Goal: Task Accomplishment & Management: Manage account settings

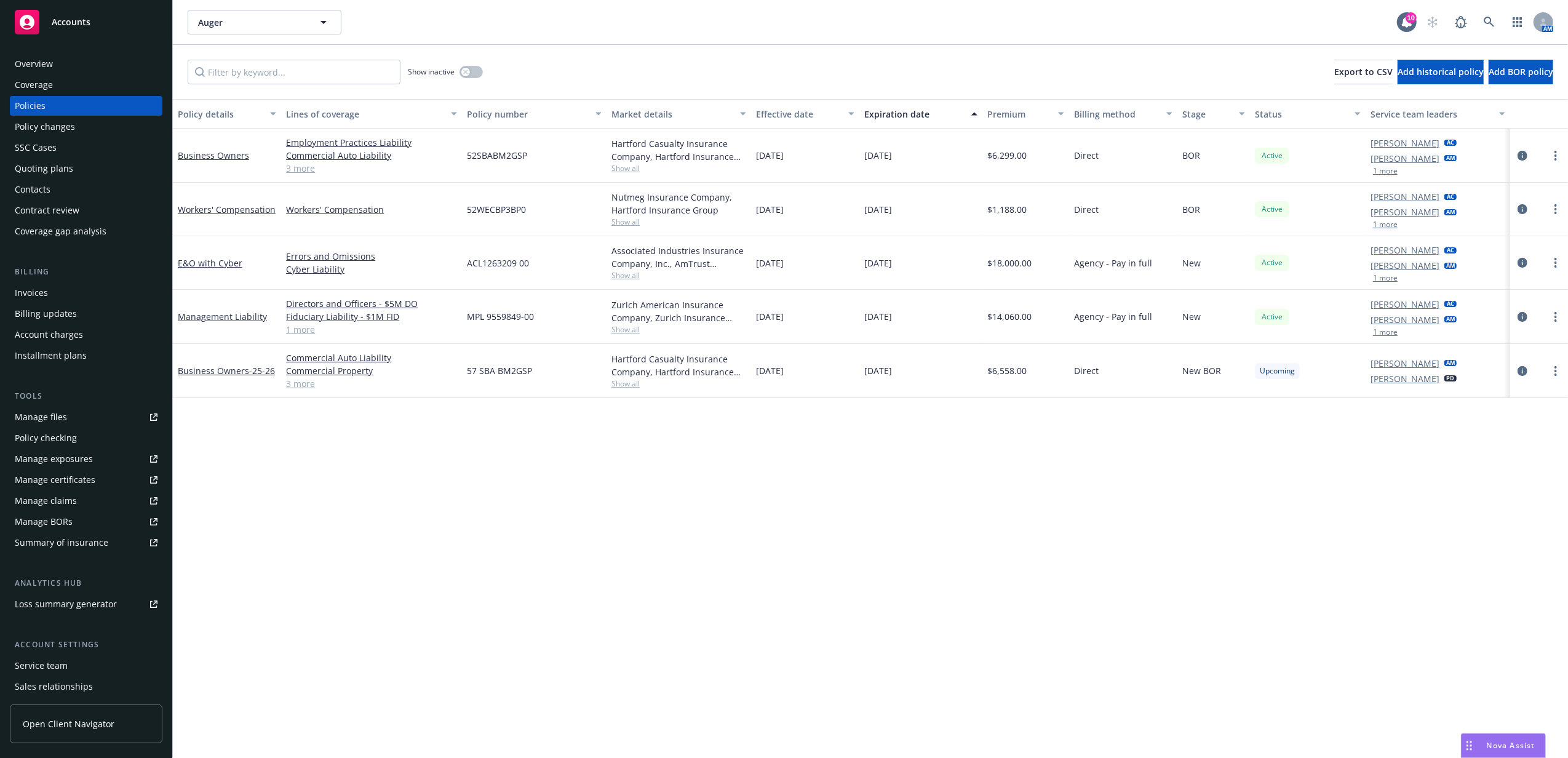
drag, startPoint x: 0, startPoint y: 0, endPoint x: 76, endPoint y: 23, distance: 79.4
click at [76, 23] on span "Accounts" at bounding box center [71, 22] width 39 height 10
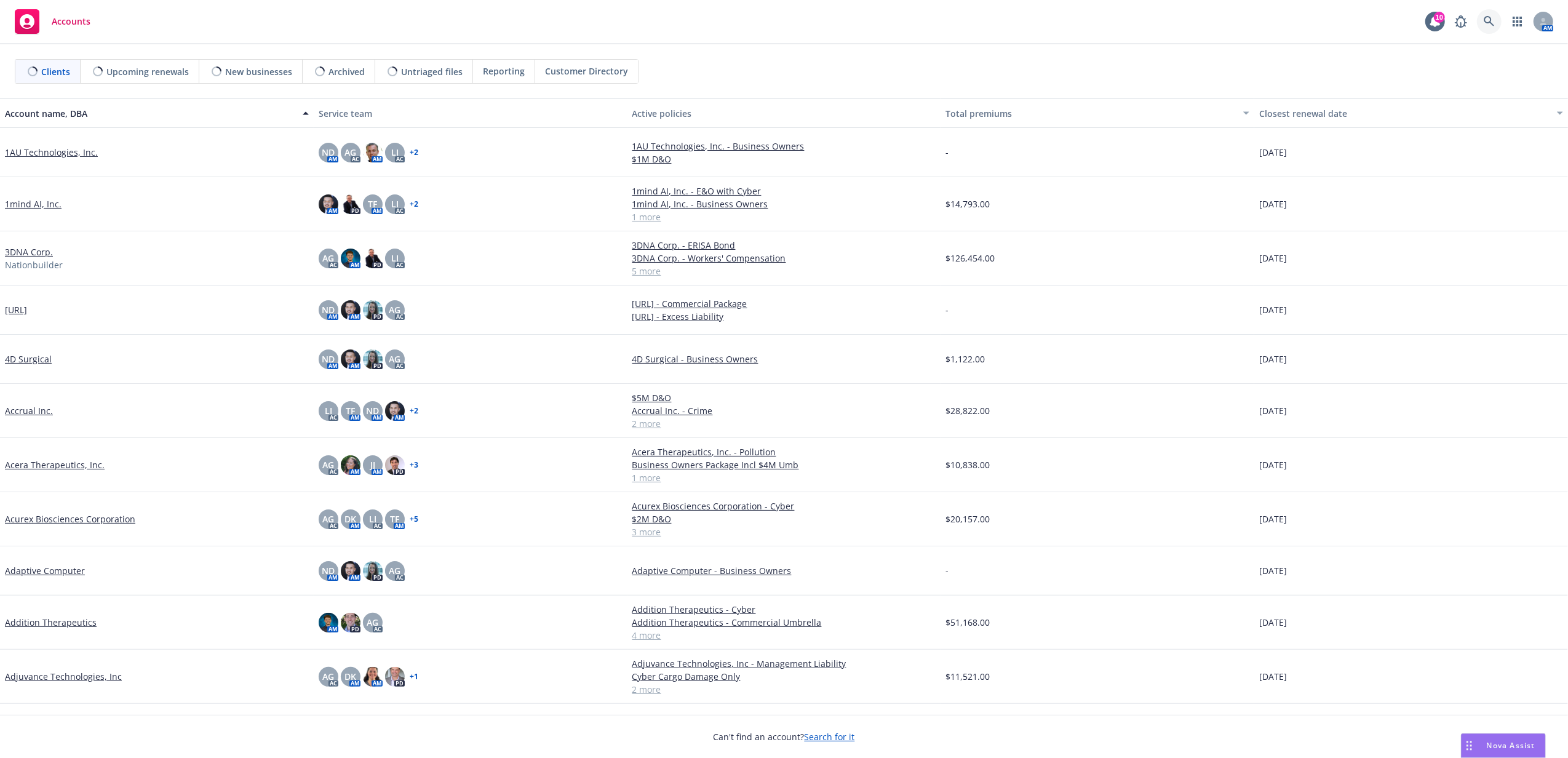
click at [1485, 21] on icon at bounding box center [1489, 21] width 11 height 11
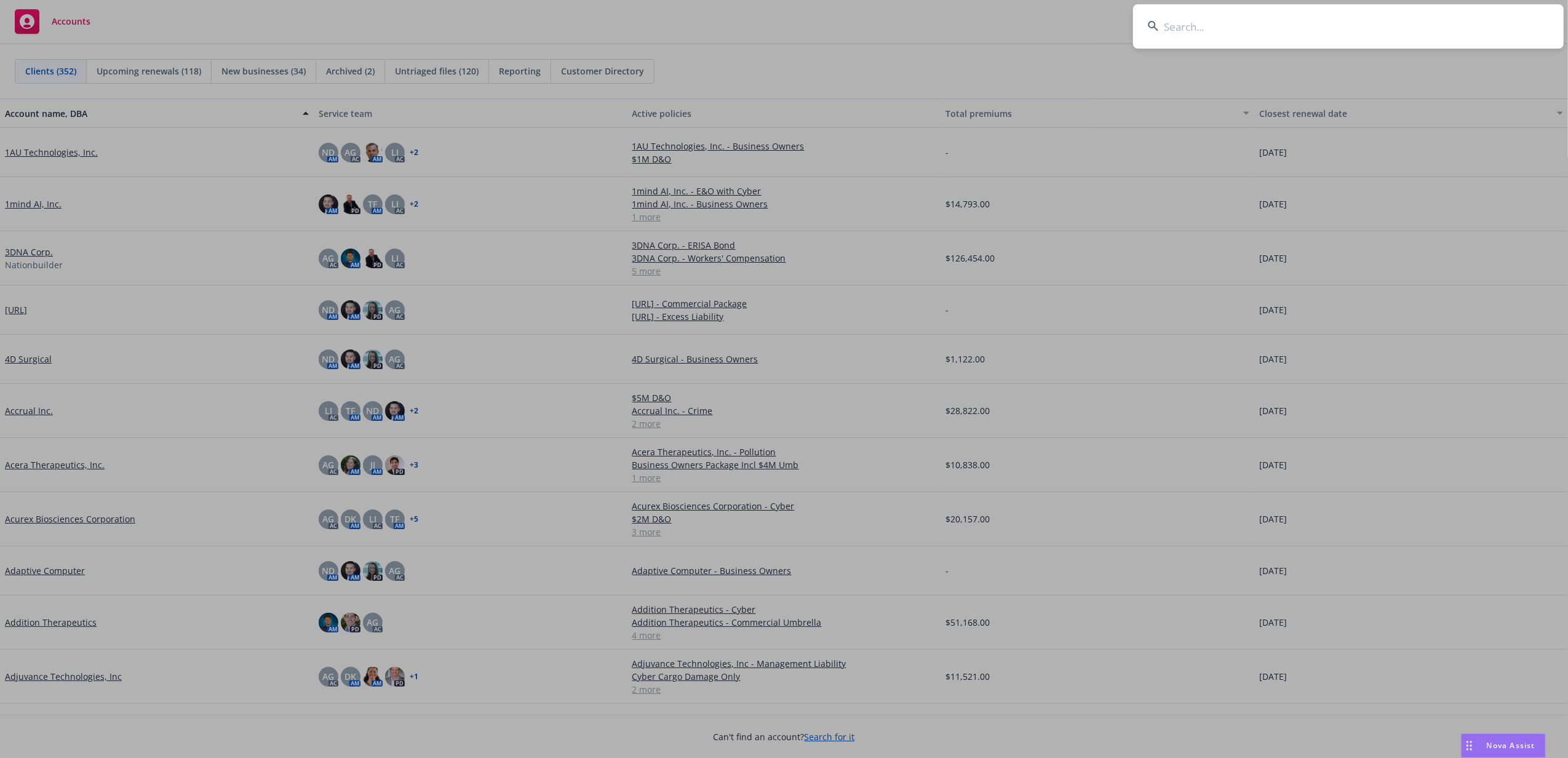
click at [1478, 20] on input at bounding box center [1348, 26] width 430 height 44
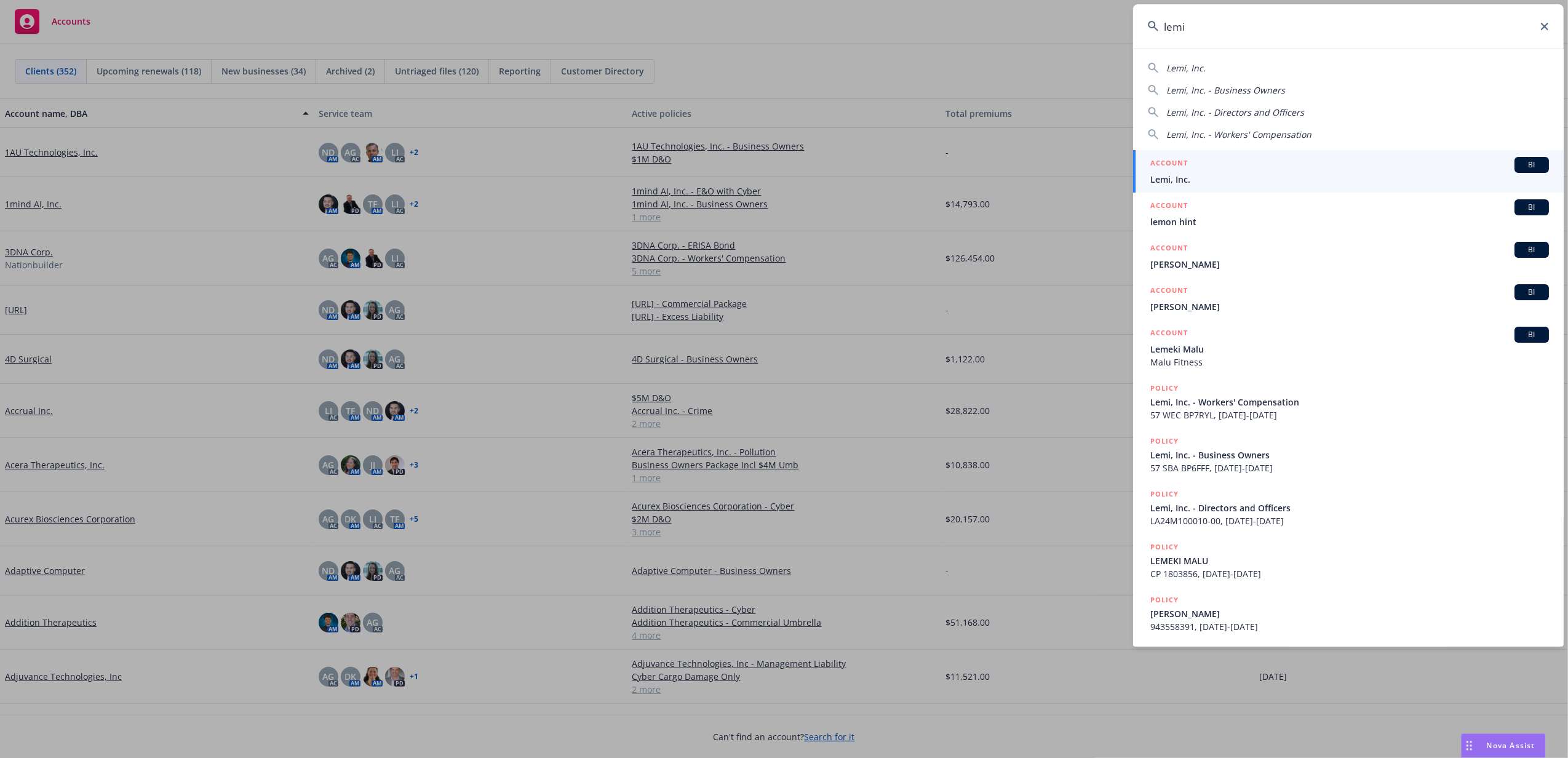
type input "lemi"
click at [1255, 172] on div "ACCOUNT BI" at bounding box center [1350, 165] width 399 height 16
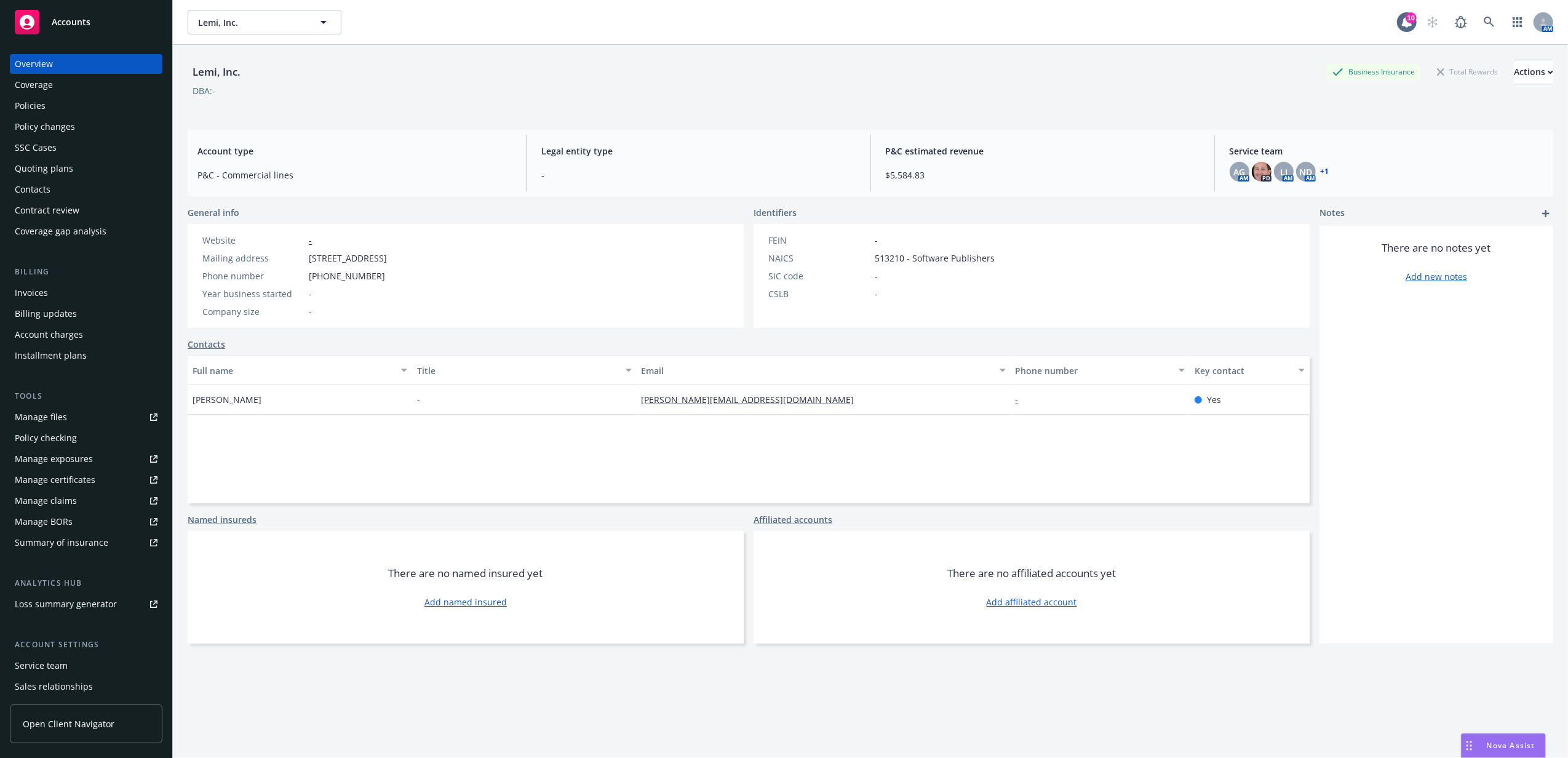
click at [48, 106] on div "Policies" at bounding box center [86, 105] width 143 height 19
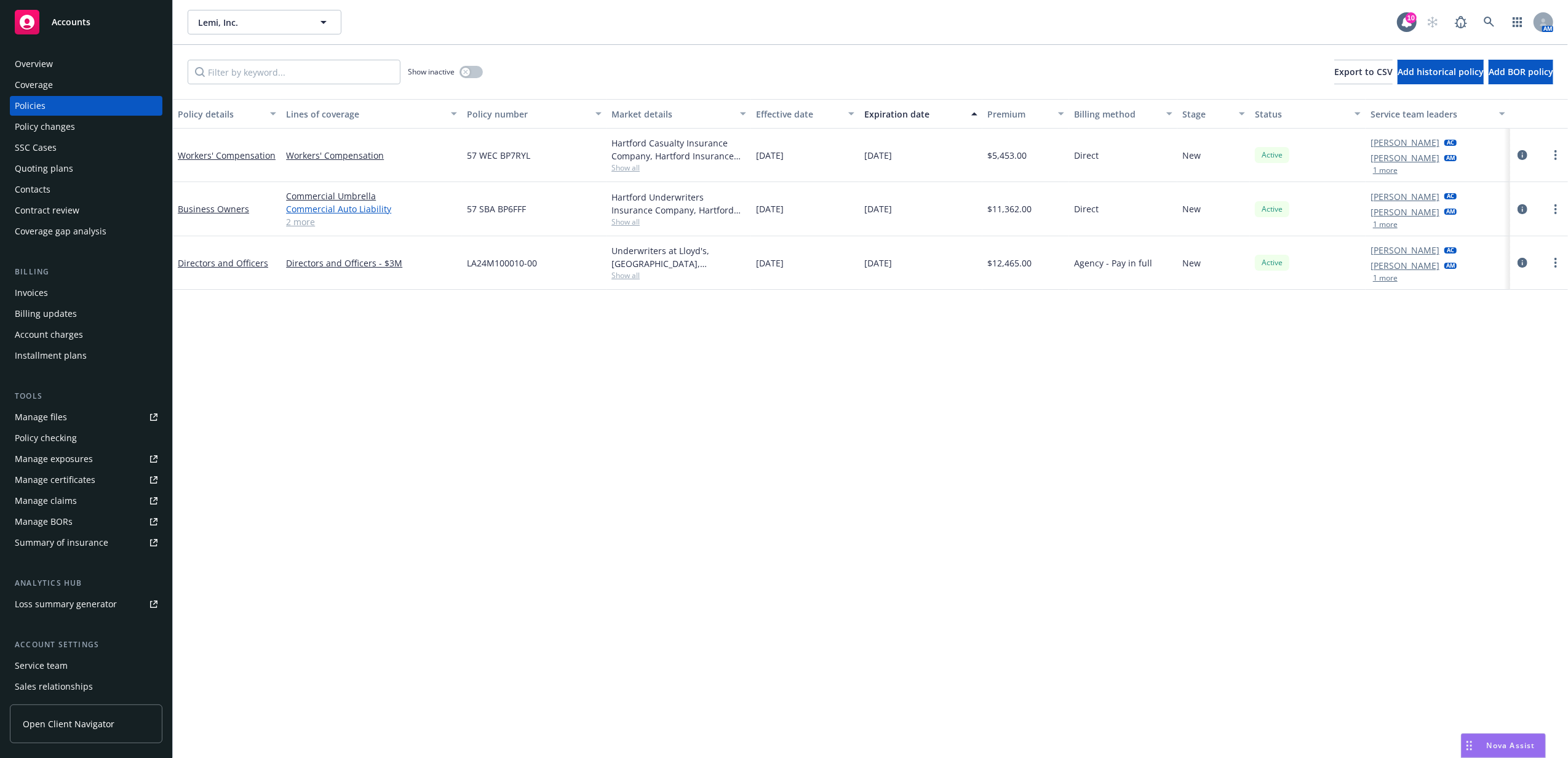
click at [299, 212] on link "Commercial Auto Liability" at bounding box center [371, 208] width 171 height 13
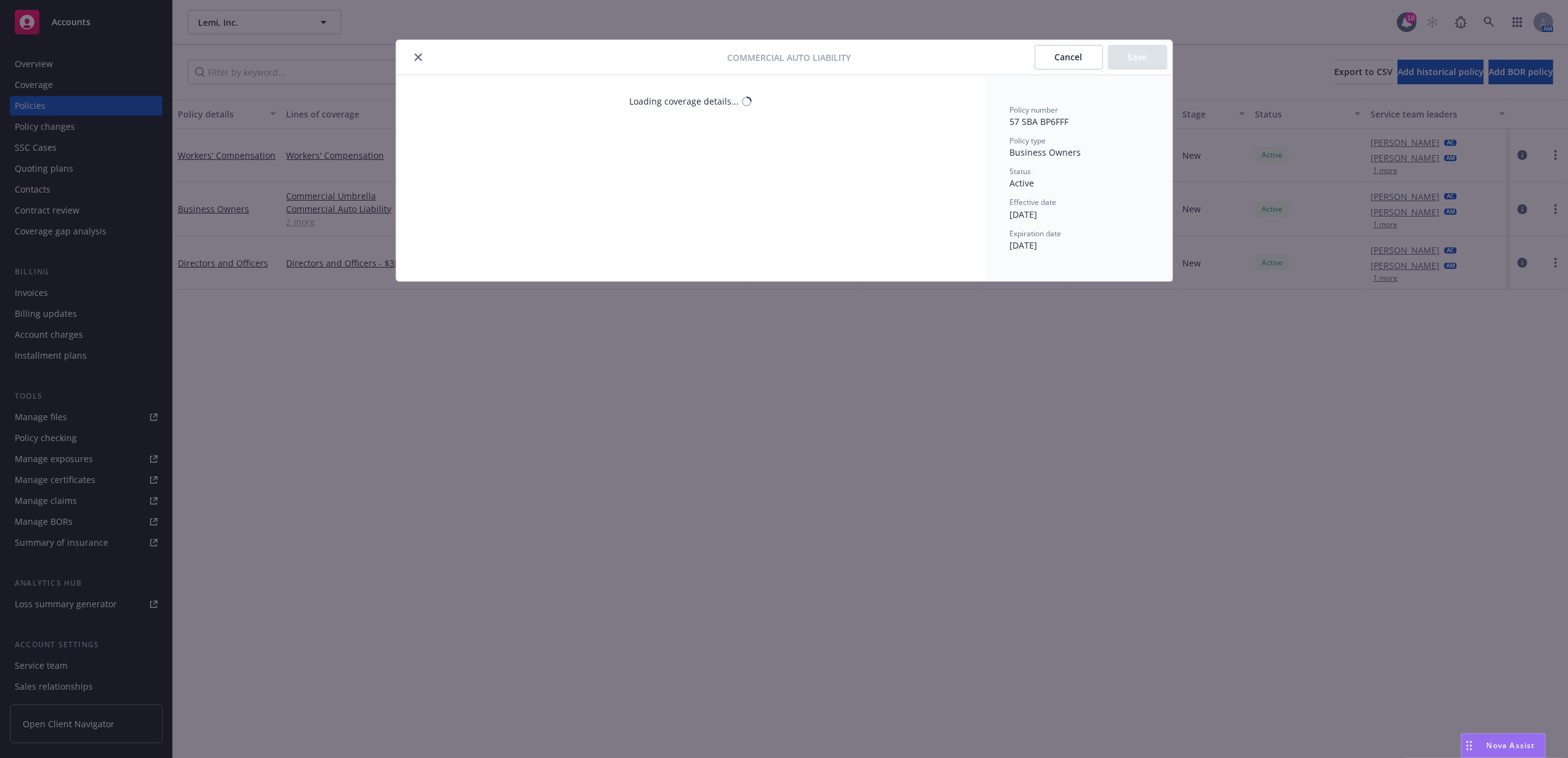
click at [422, 54] on icon "close" at bounding box center [418, 57] width 7 height 7
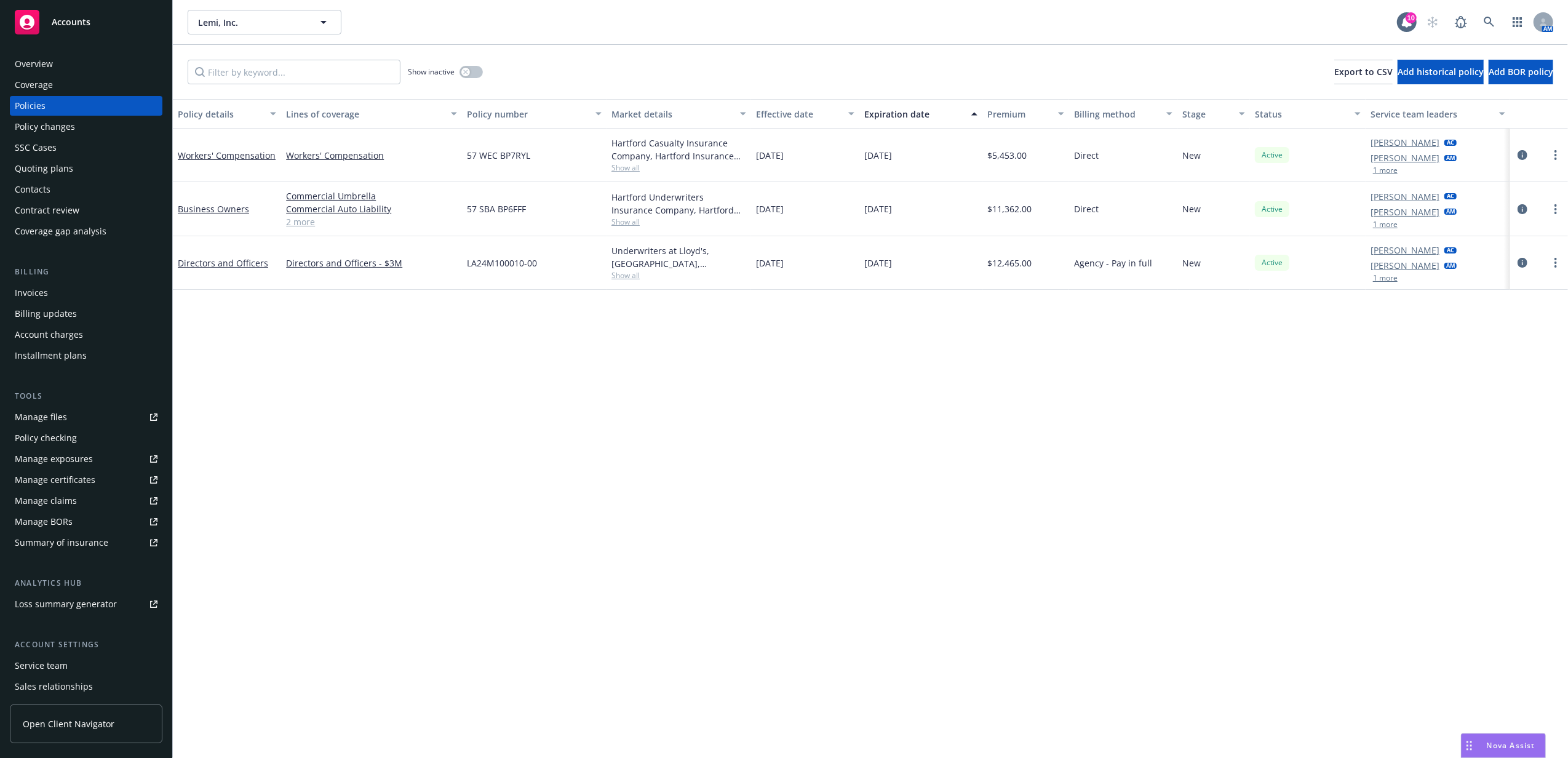
click at [300, 224] on link "2 more" at bounding box center [371, 222] width 171 height 13
drag, startPoint x: 468, startPoint y: 161, endPoint x: 529, endPoint y: 156, distance: 61.2
click at [529, 156] on span "57 WEC BP7RYL" at bounding box center [499, 155] width 64 height 13
copy span "57 WEC BP7RYL"
click at [1558, 158] on link "more" at bounding box center [1556, 155] width 15 height 15
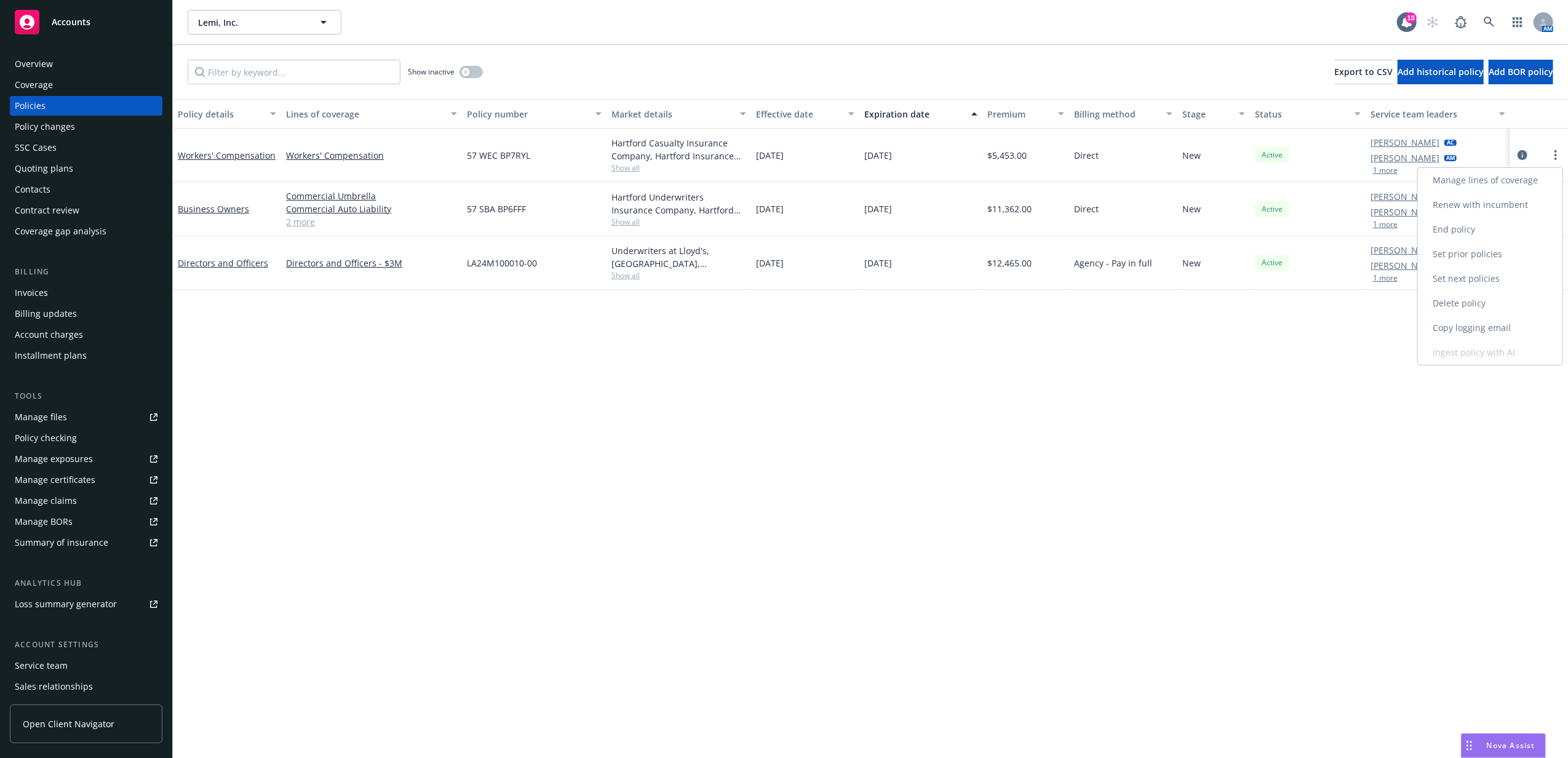
click at [1487, 228] on link "End policy" at bounding box center [1490, 229] width 145 height 25
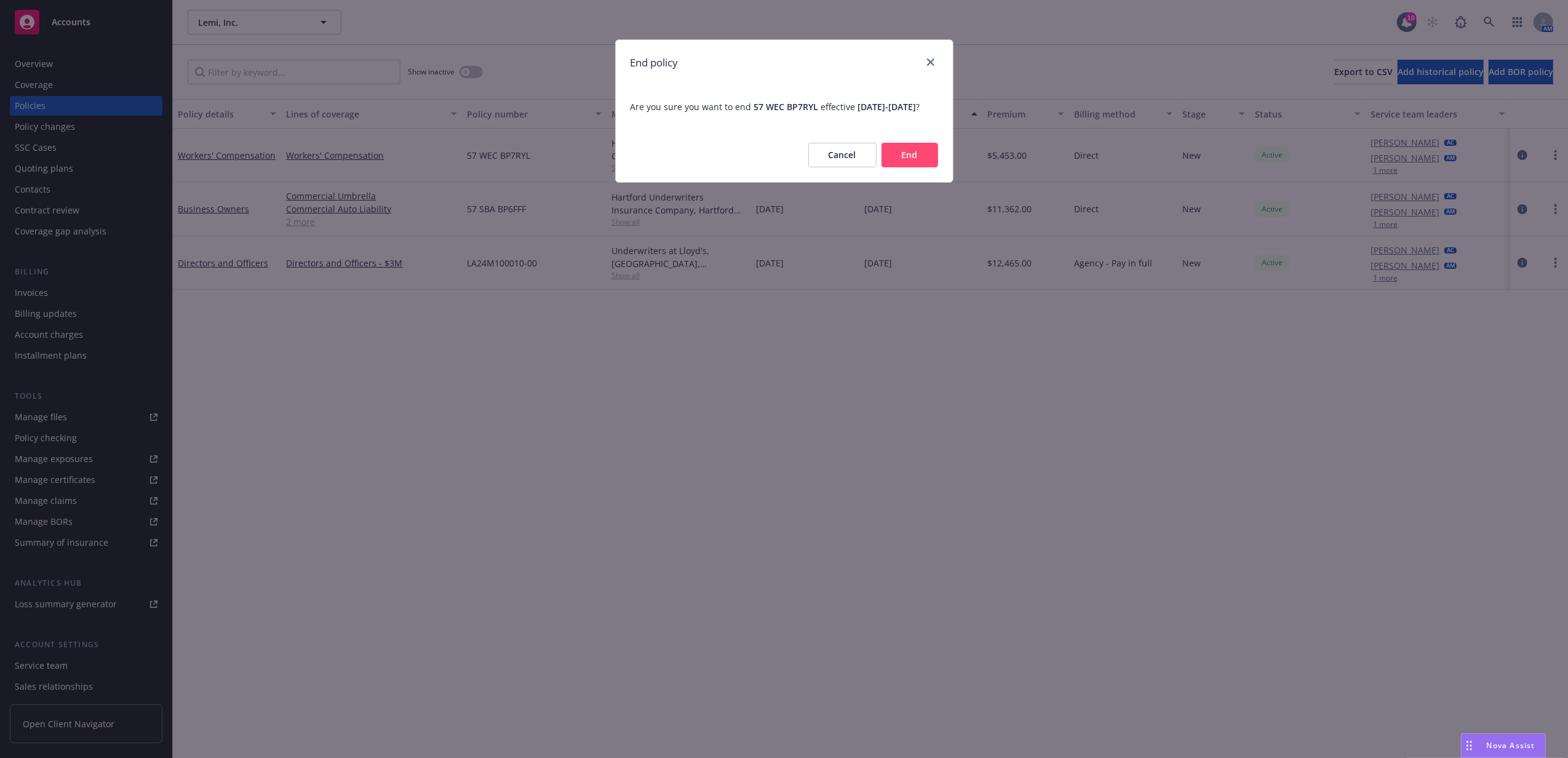
click at [913, 163] on button "End" at bounding box center [909, 155] width 57 height 25
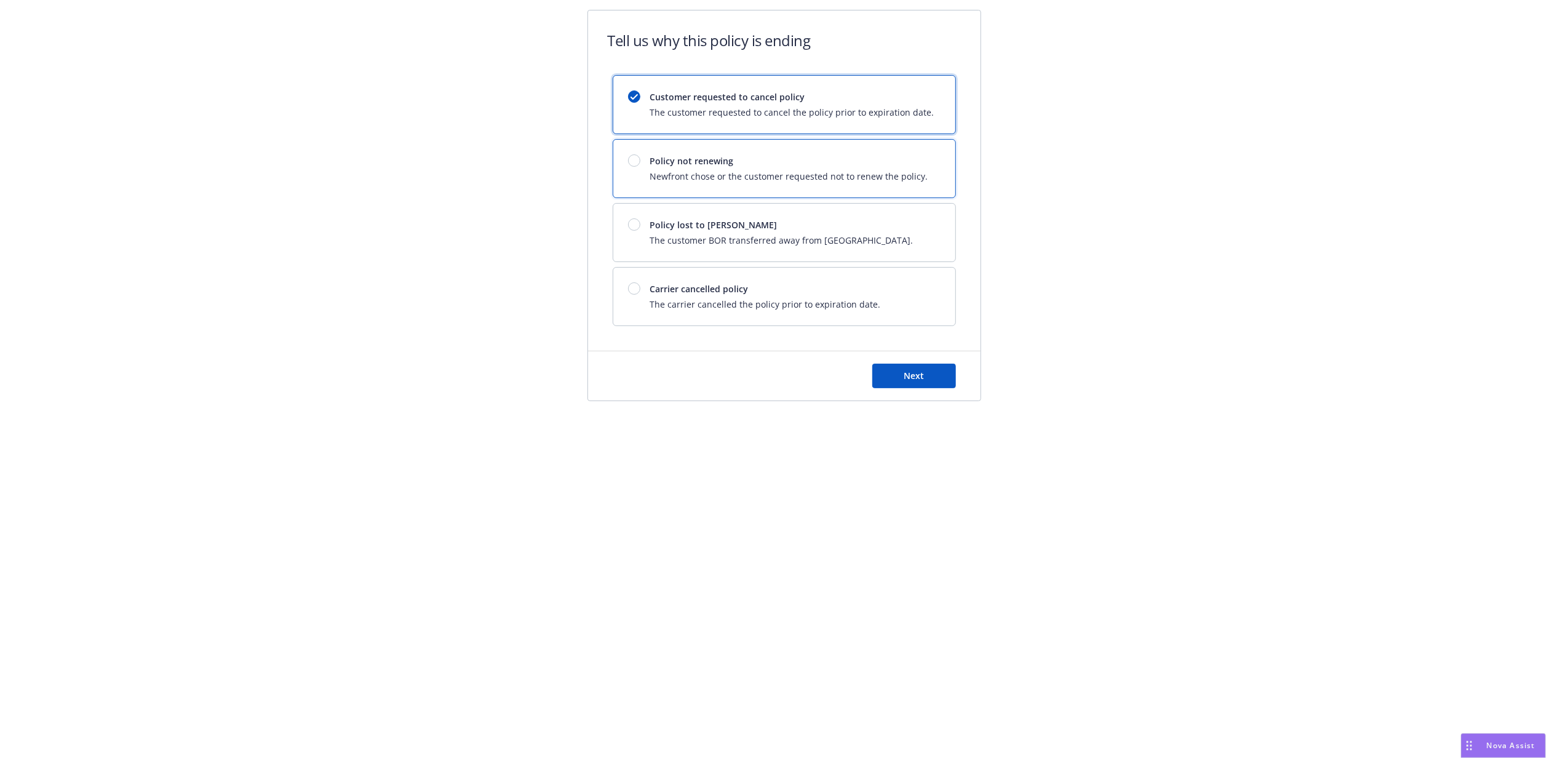
click at [635, 160] on div at bounding box center [634, 161] width 12 height 12
click at [630, 286] on div at bounding box center [634, 289] width 12 height 12
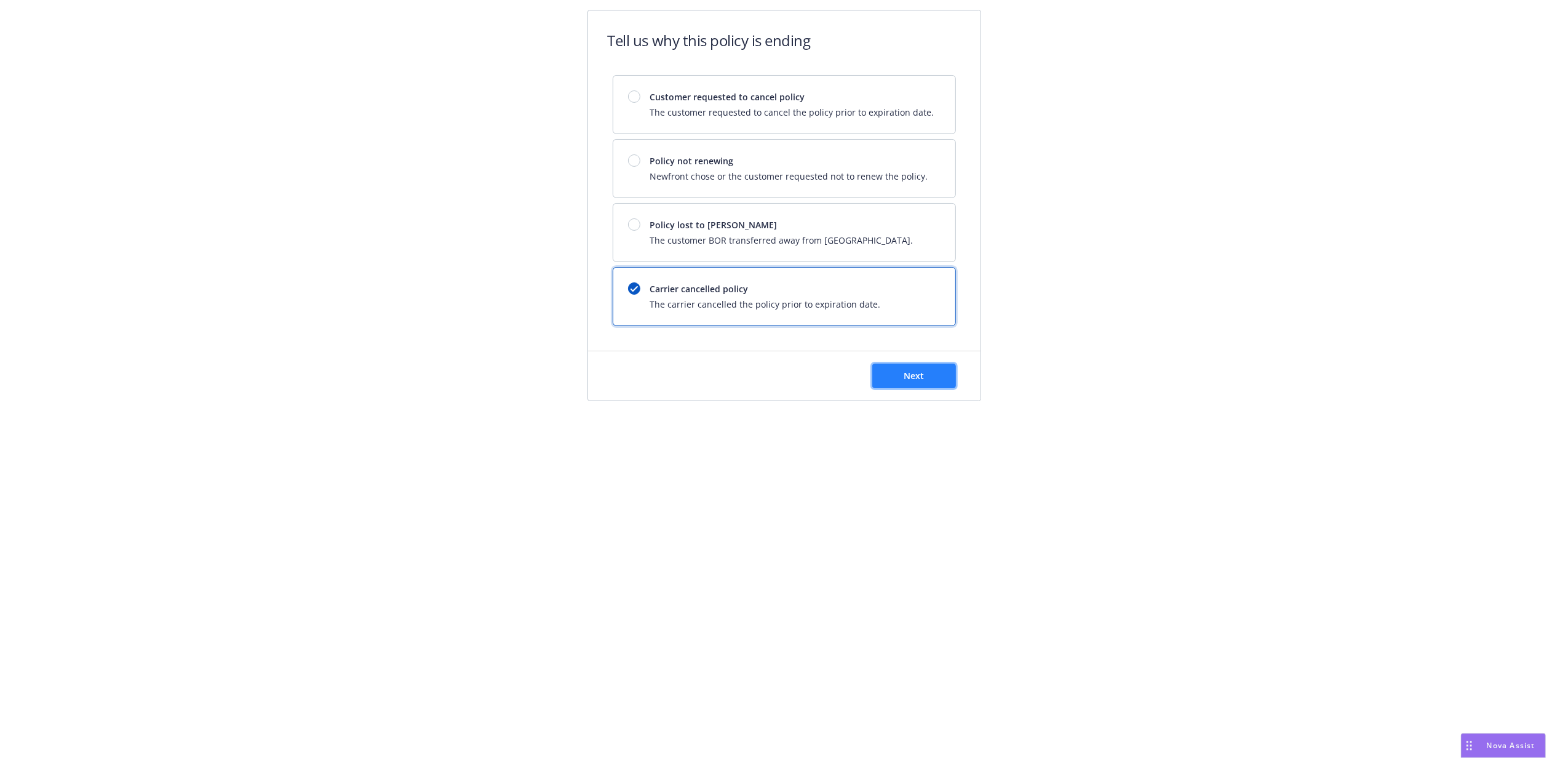
click at [888, 377] on button "Next" at bounding box center [913, 376] width 84 height 25
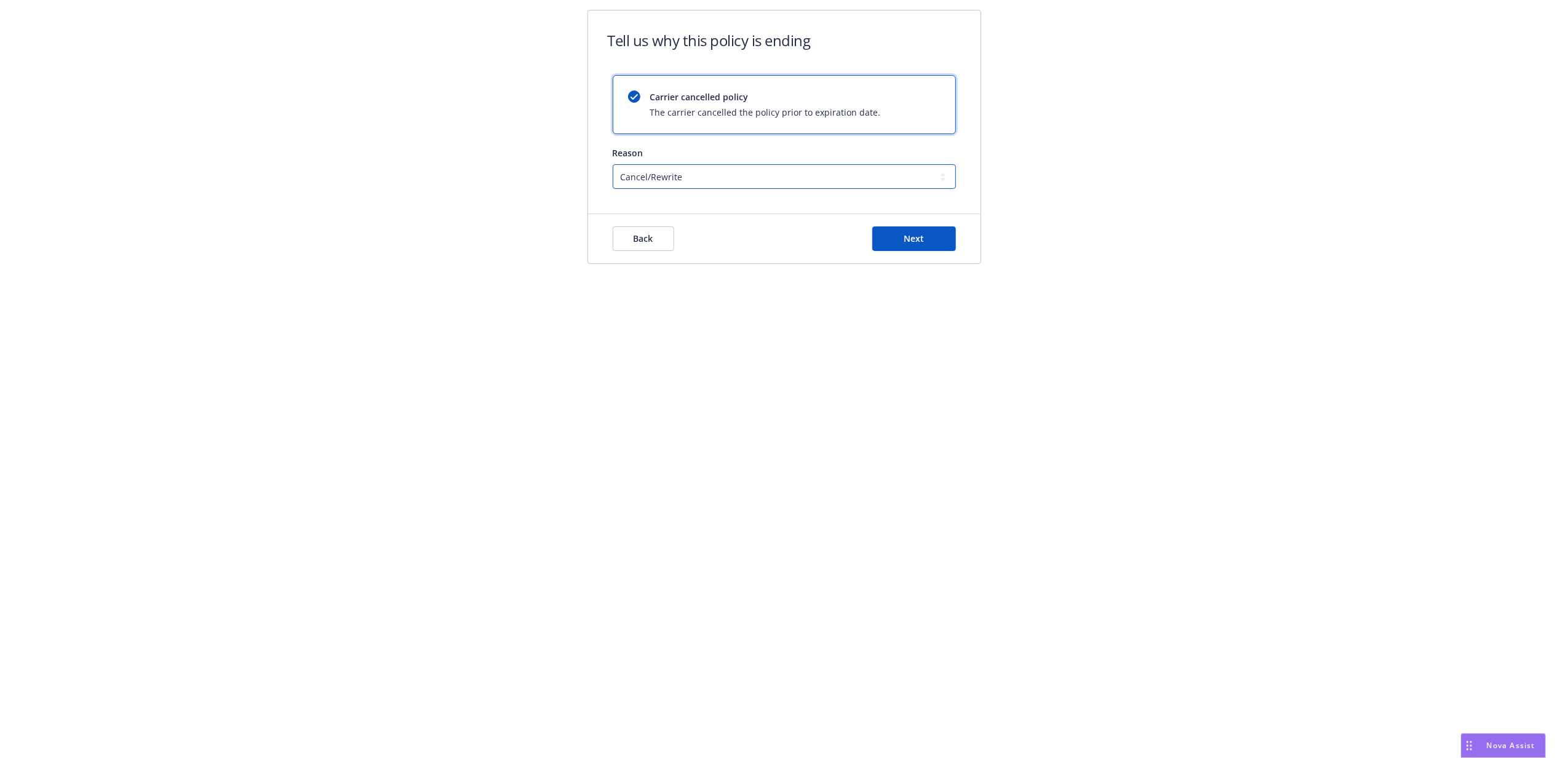
click at [729, 172] on select "Cancel/Rewrite Lost carrier appointment Compliance/Non-payment Lost on BOR" at bounding box center [784, 176] width 343 height 25
click at [731, 143] on div "Carrier cancelled policy The carrier cancelled the policy prior to expiration d…" at bounding box center [784, 132] width 343 height 114
click at [903, 238] on span "Next" at bounding box center [913, 238] width 20 height 11
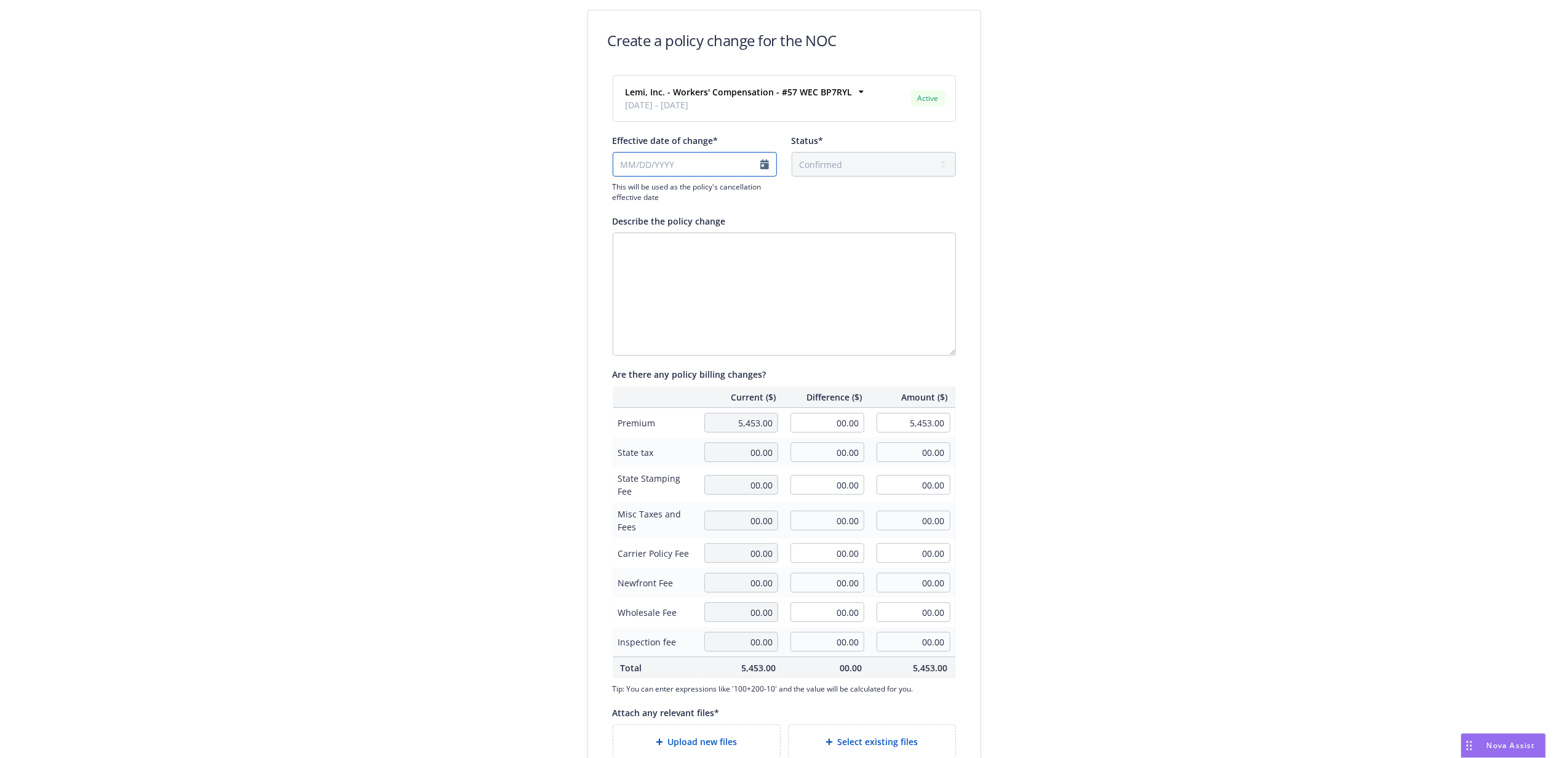
select select "September"
select select "2025"
click at [671, 168] on input "Effective date of change*" at bounding box center [695, 164] width 164 height 25
click at [622, 190] on link "chevronLeft" at bounding box center [618, 190] width 15 height 15
select select "August"
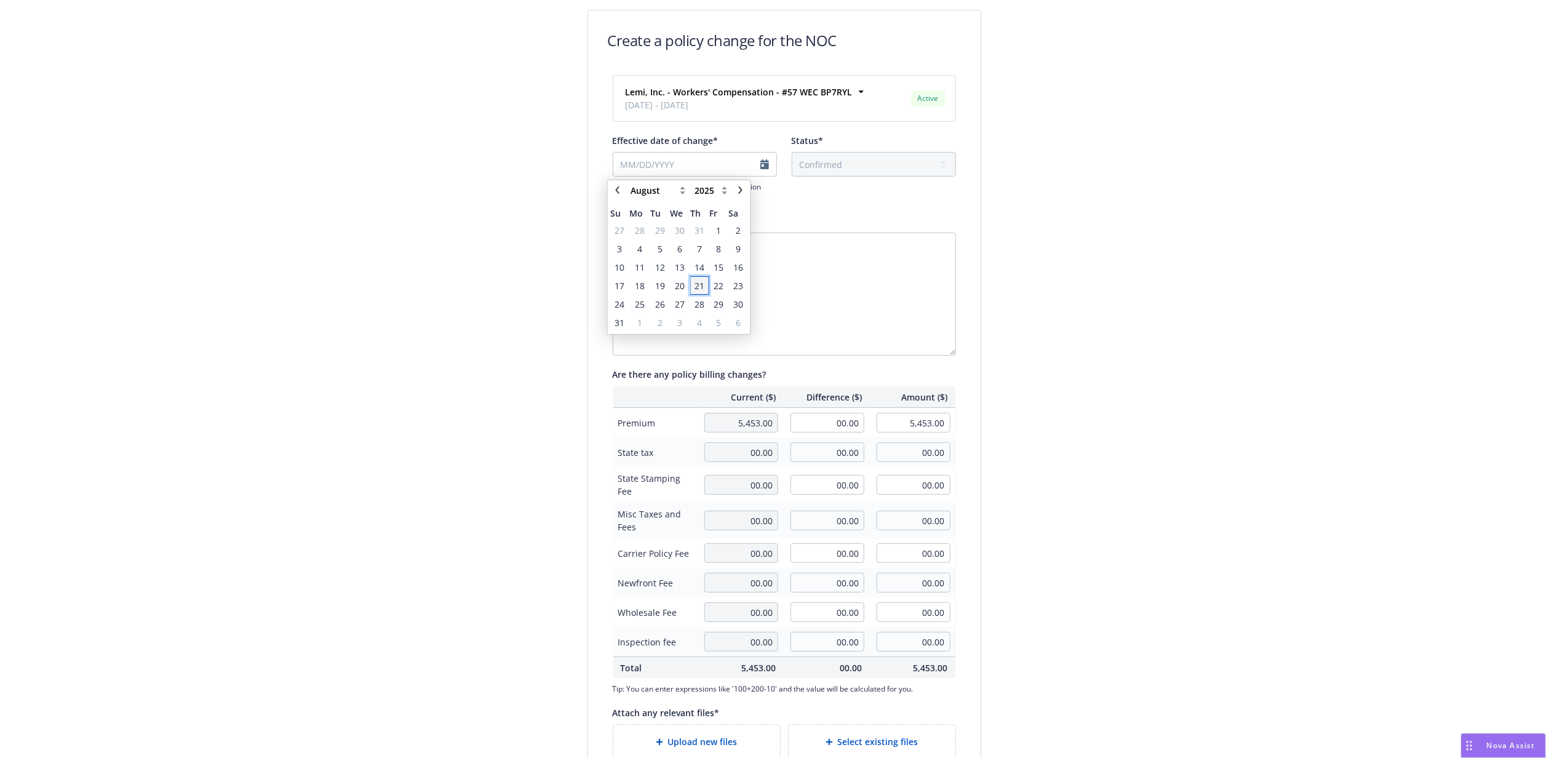
click at [706, 285] on span "21" at bounding box center [699, 285] width 17 height 15
type input "08/21/2025"
click at [710, 252] on textarea "Describe the policy change" at bounding box center [784, 294] width 343 height 123
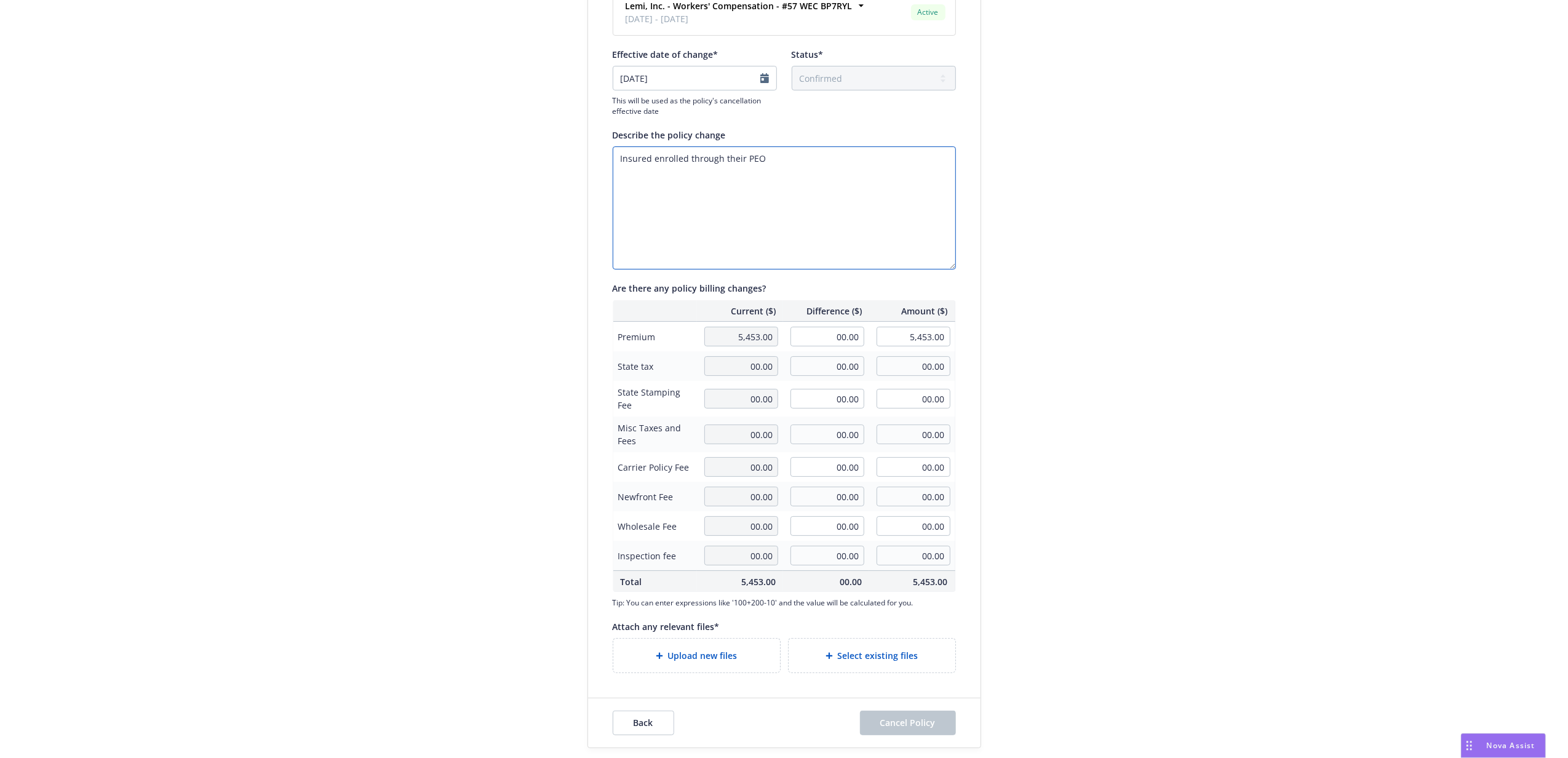
scroll to position [88, 0]
type textarea "Insured enrolled through their PEO"
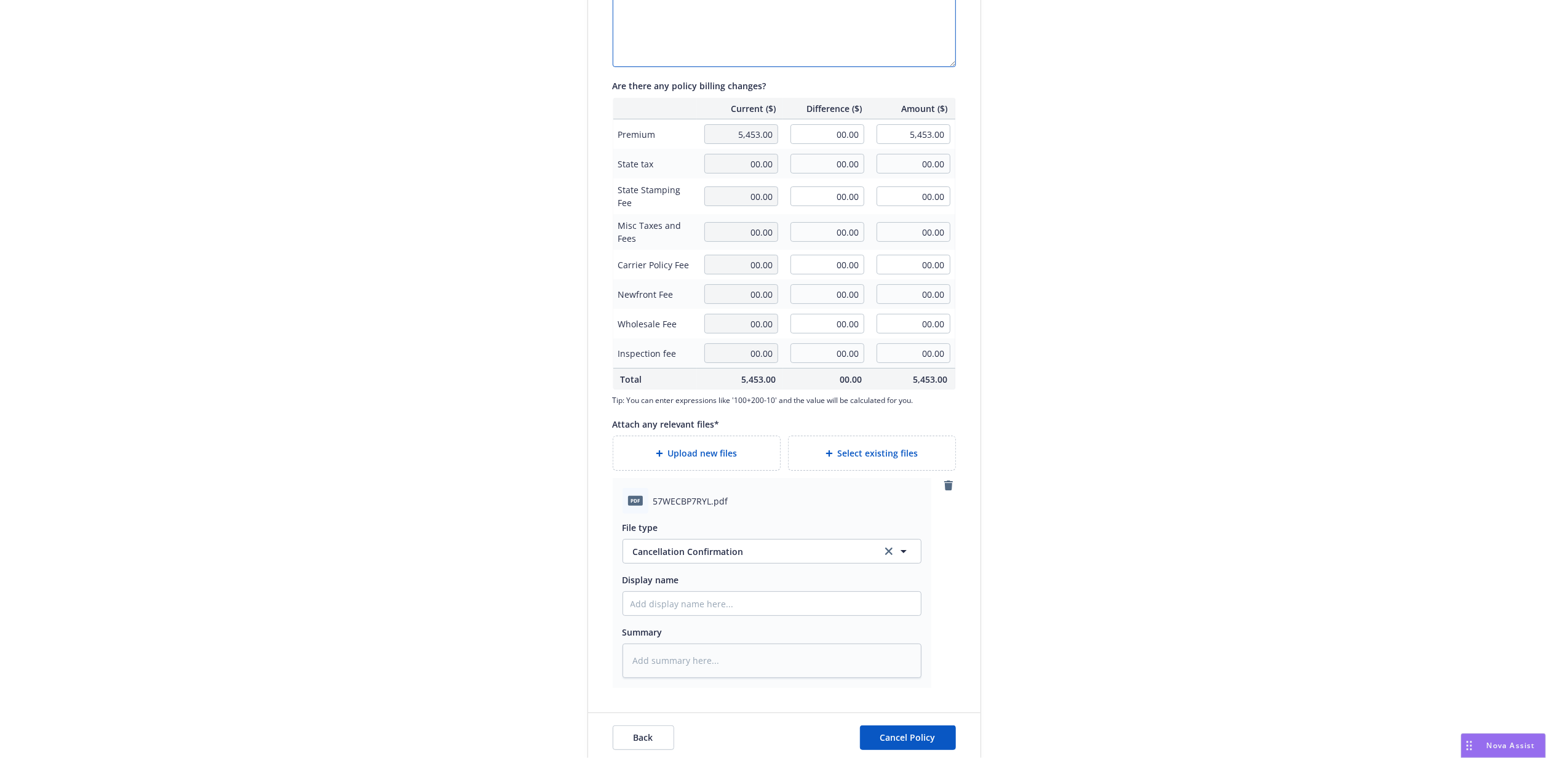
scroll to position [305, 0]
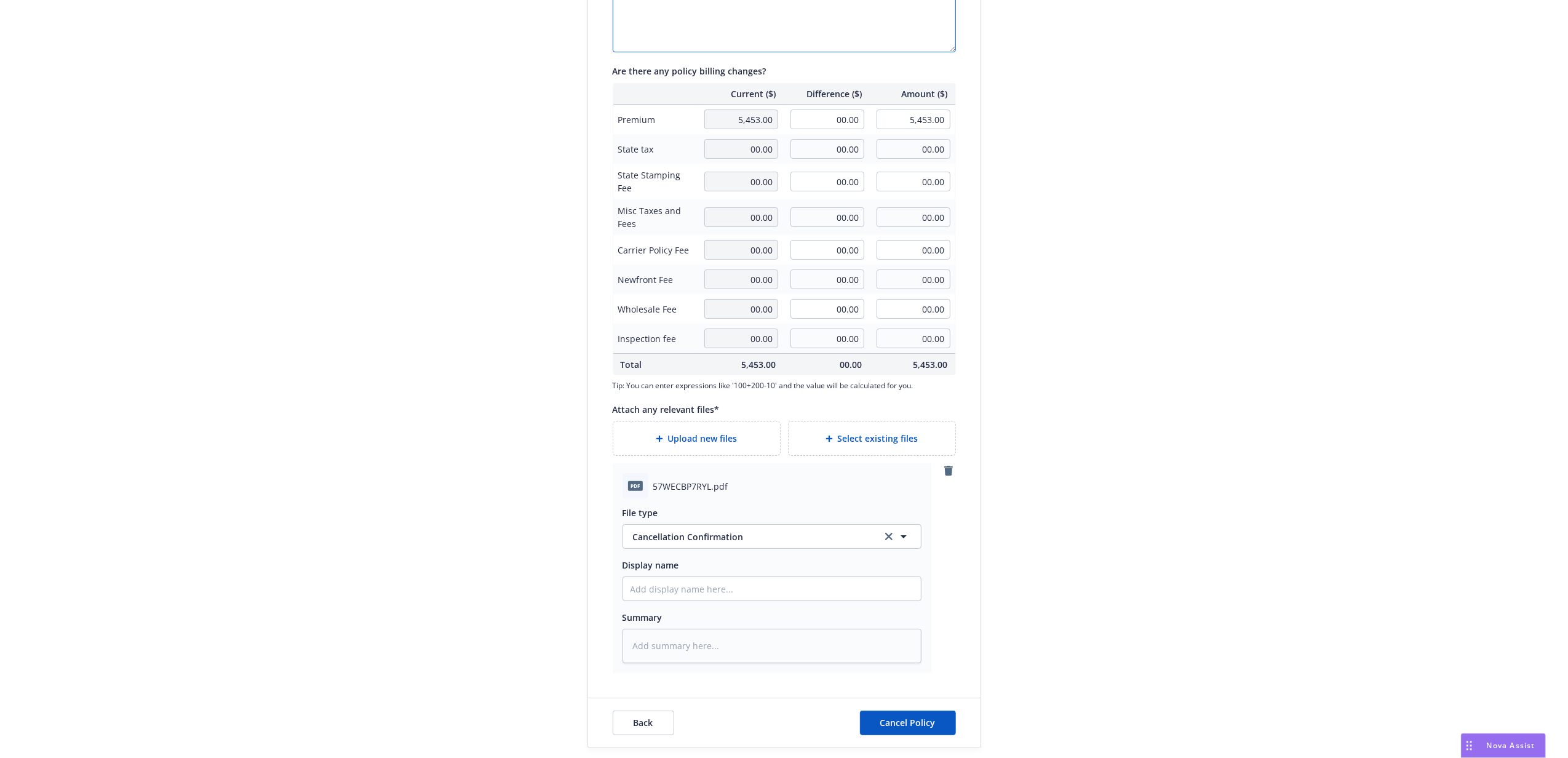
type textarea "x"
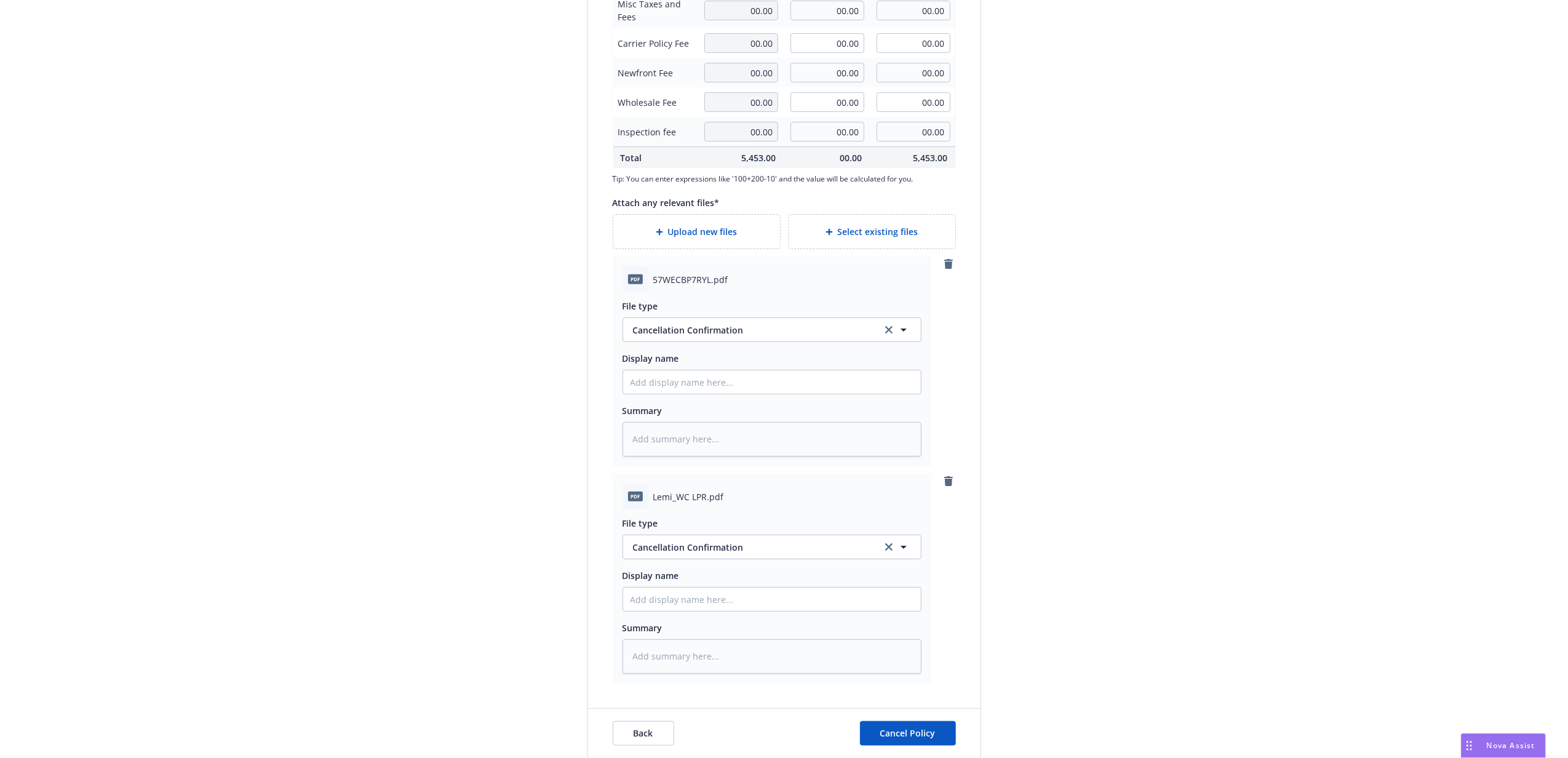
scroll to position [522, 0]
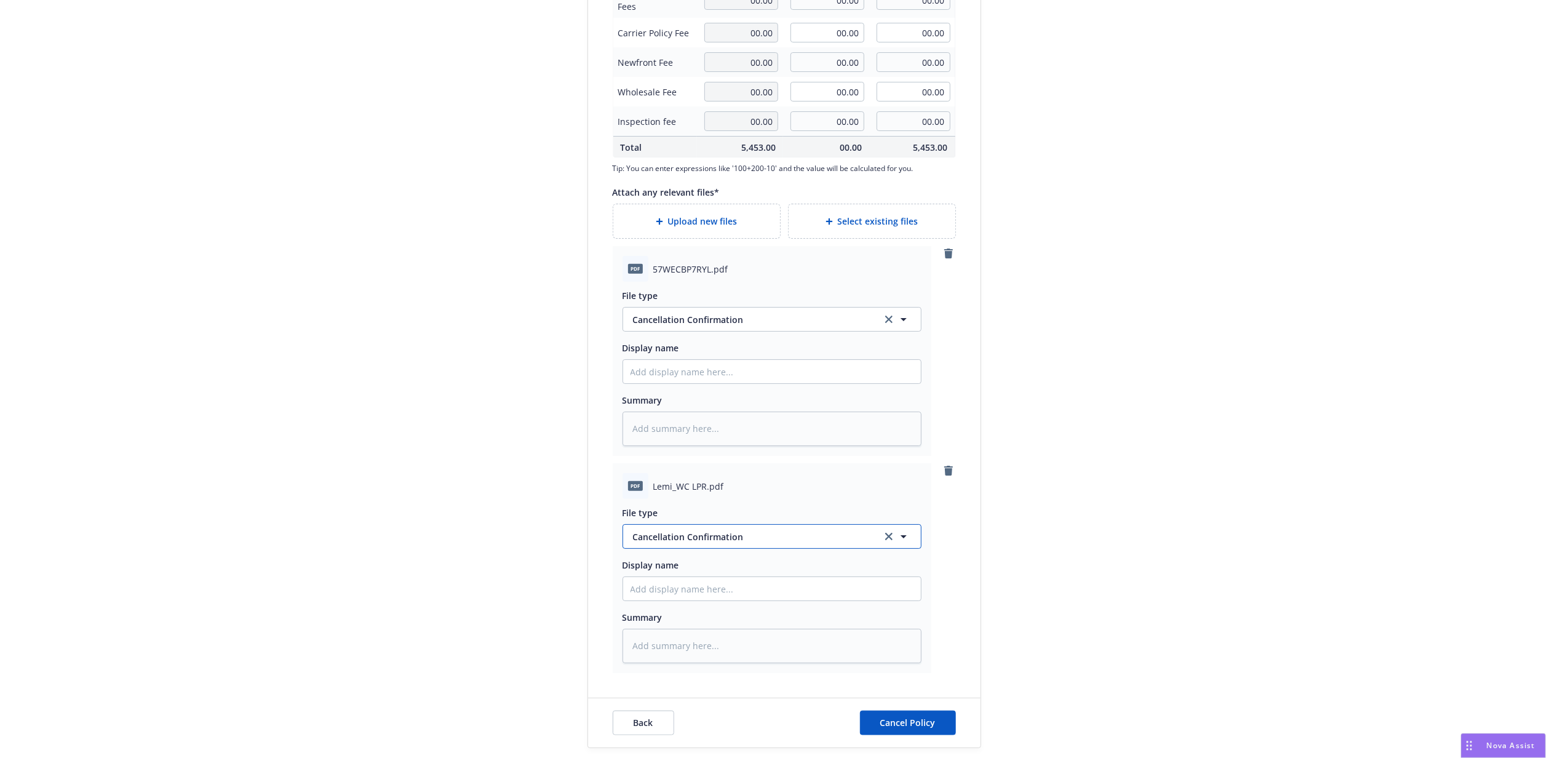
click at [690, 537] on span "Cancellation Confirmation" at bounding box center [752, 536] width 237 height 13
type input "lost po"
click at [670, 474] on span "Lost Policy Release - signed" at bounding box center [694, 469] width 116 height 13
click at [678, 591] on input "Display name" at bounding box center [772, 589] width 298 height 23
type textarea "x"
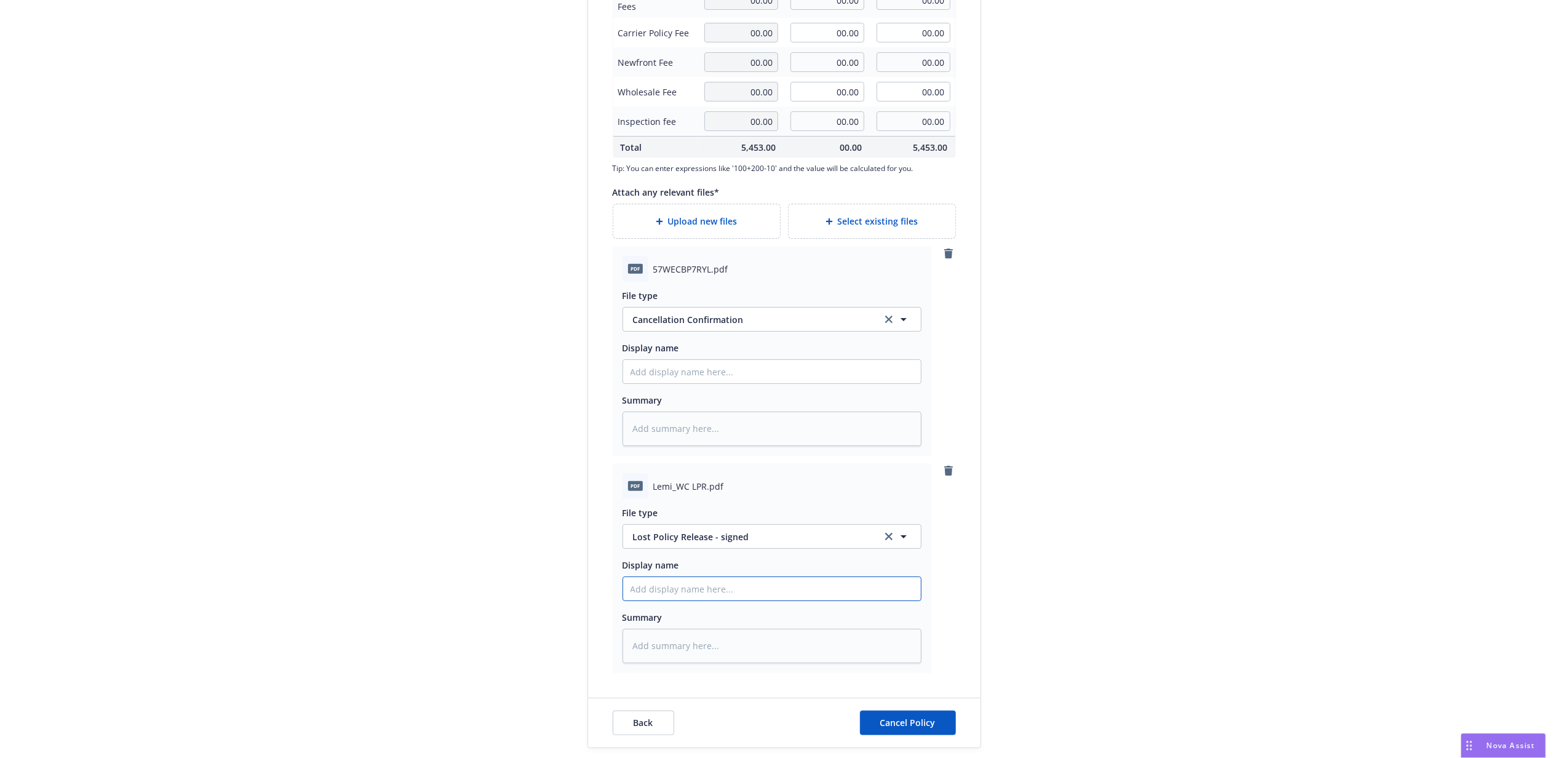
type input "L"
type textarea "x"
type input "LP"
type textarea "x"
type input "LPR"
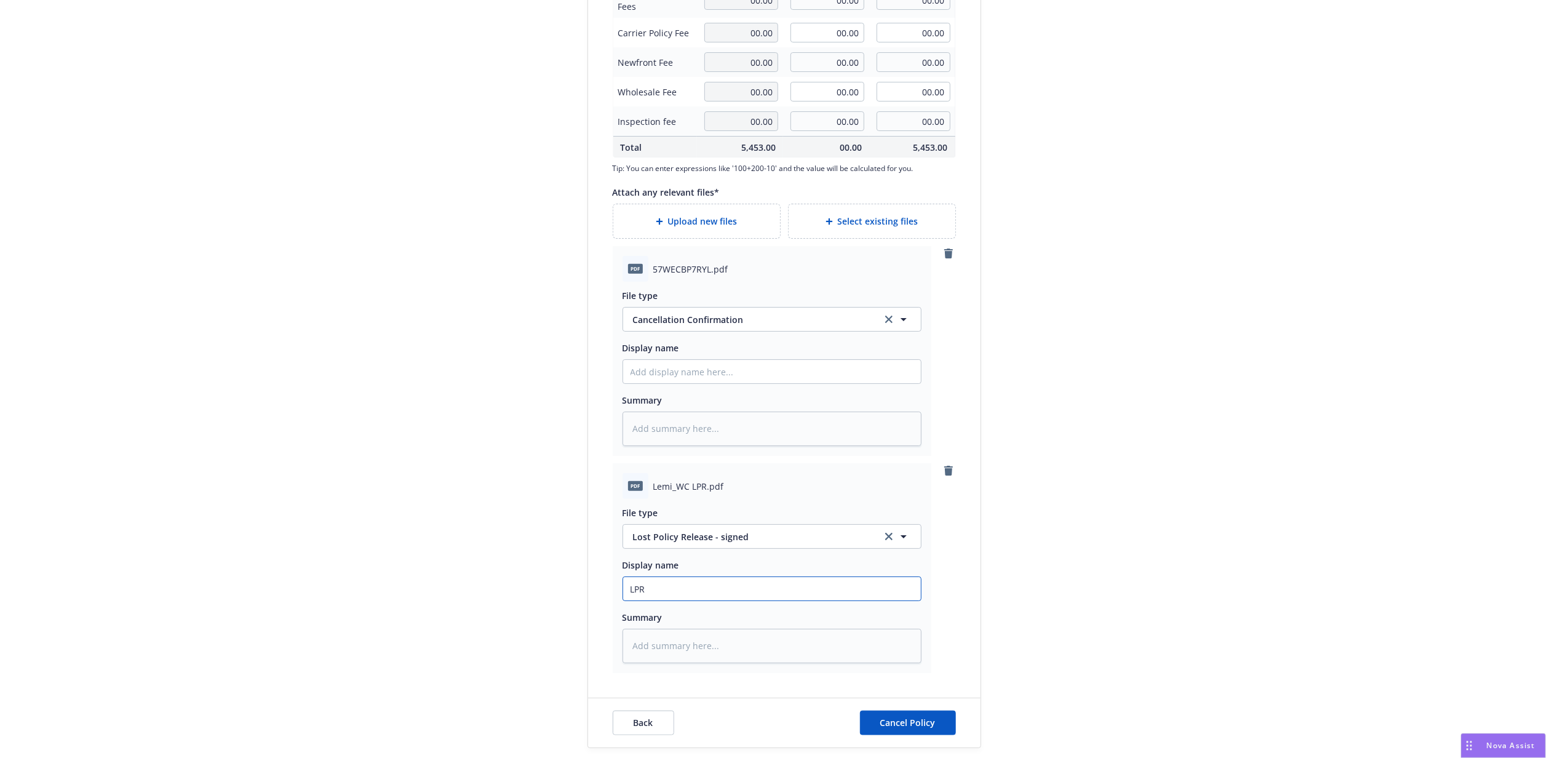
type textarea "x"
type input "LPR S"
type textarea "x"
type input "LPR Si"
type textarea "x"
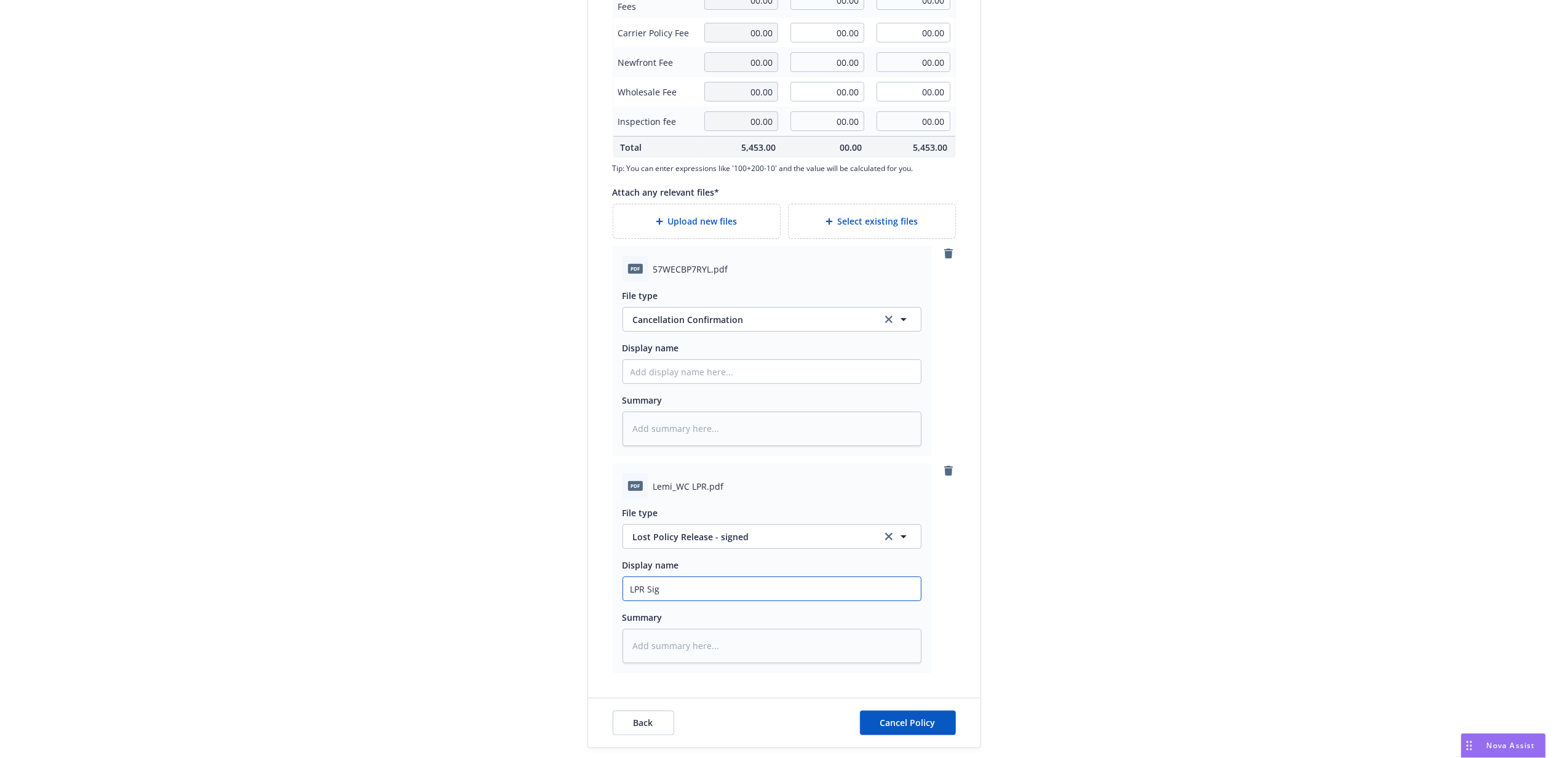
type input "LPR Sign"
type textarea "x"
type input "LPR Signe"
type textarea "x"
type input "LPR Sign"
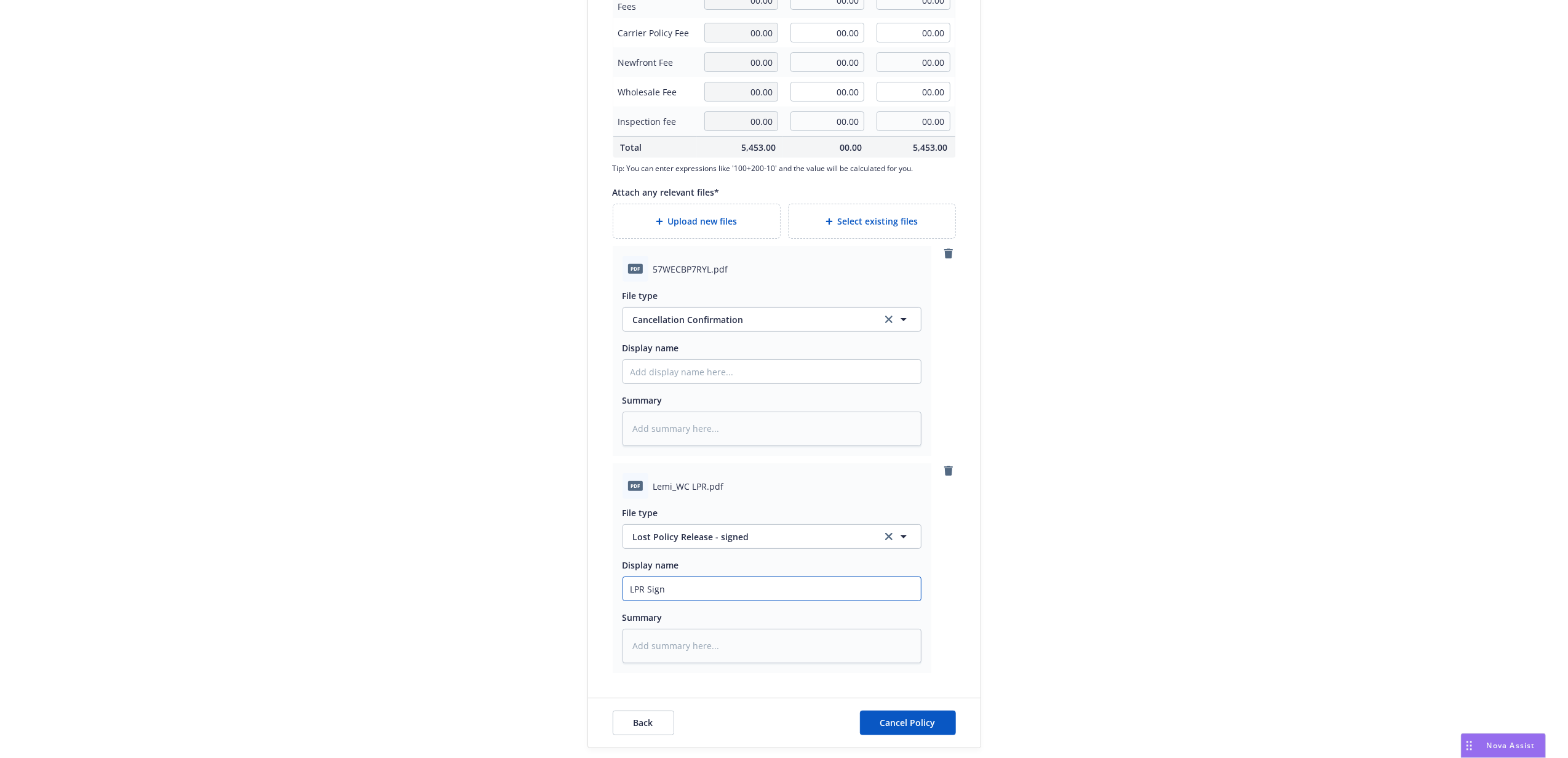
type textarea "x"
type input "LPR Signe"
type textarea "x"
type input "LPR Signed"
type textarea "x"
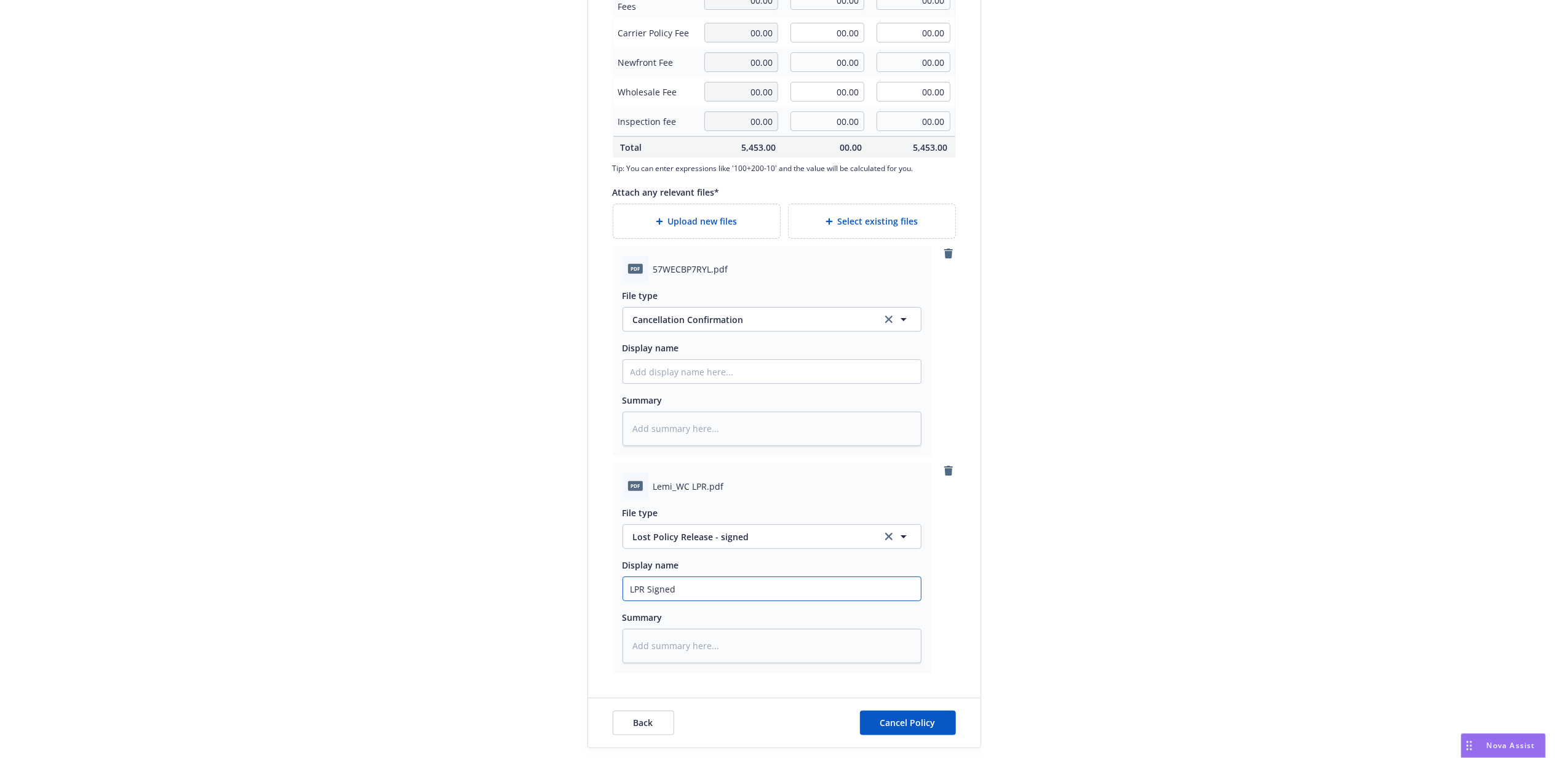
type input "LPR Signed"
type textarea "x"
type input "LPR Signed E"
type textarea "x"
type input "LPR Signed Ef"
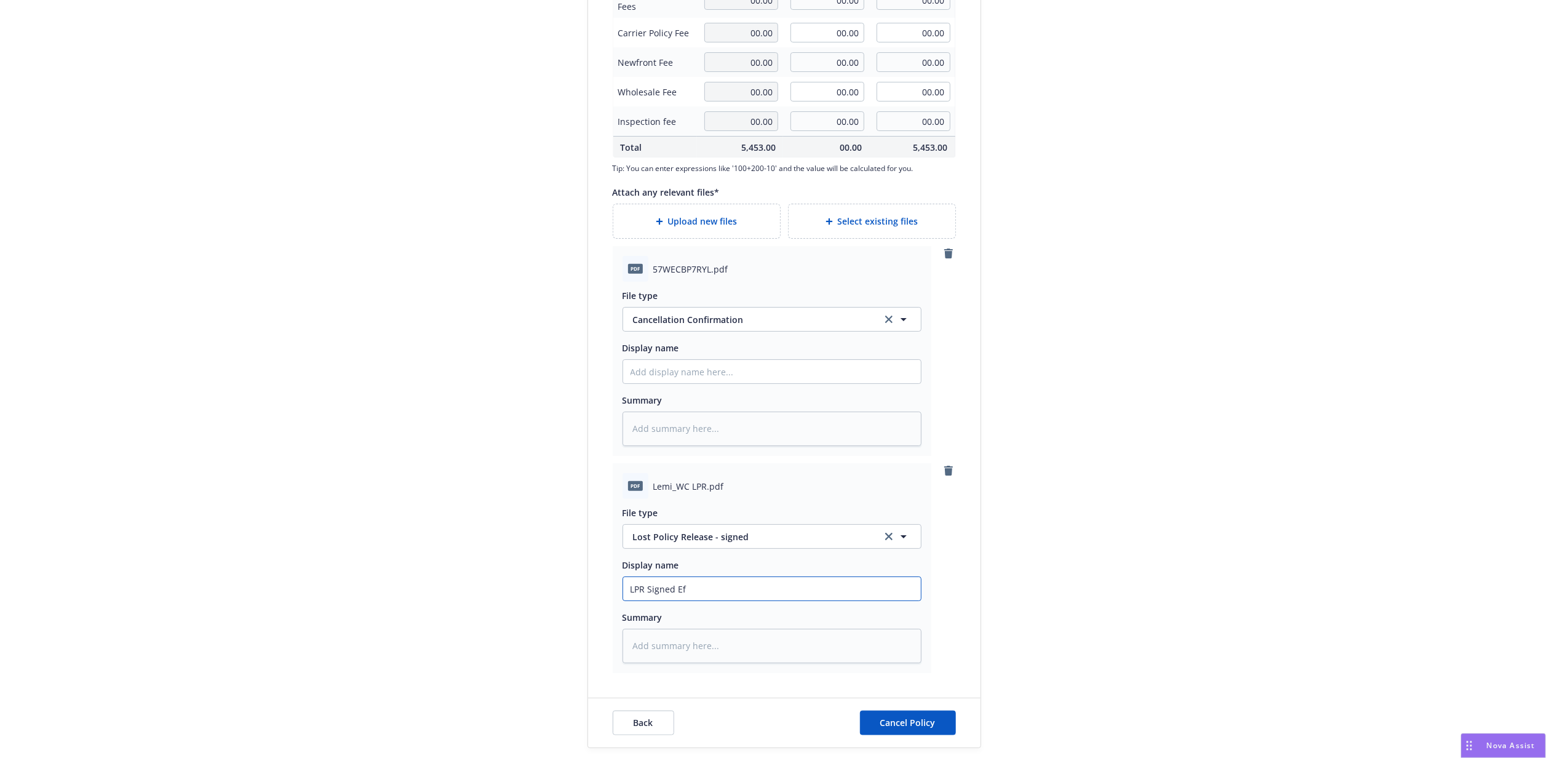
type textarea "x"
type input "LPR Signed Eff"
type textarea "x"
type input "LPR Signed Eff"
type textarea "x"
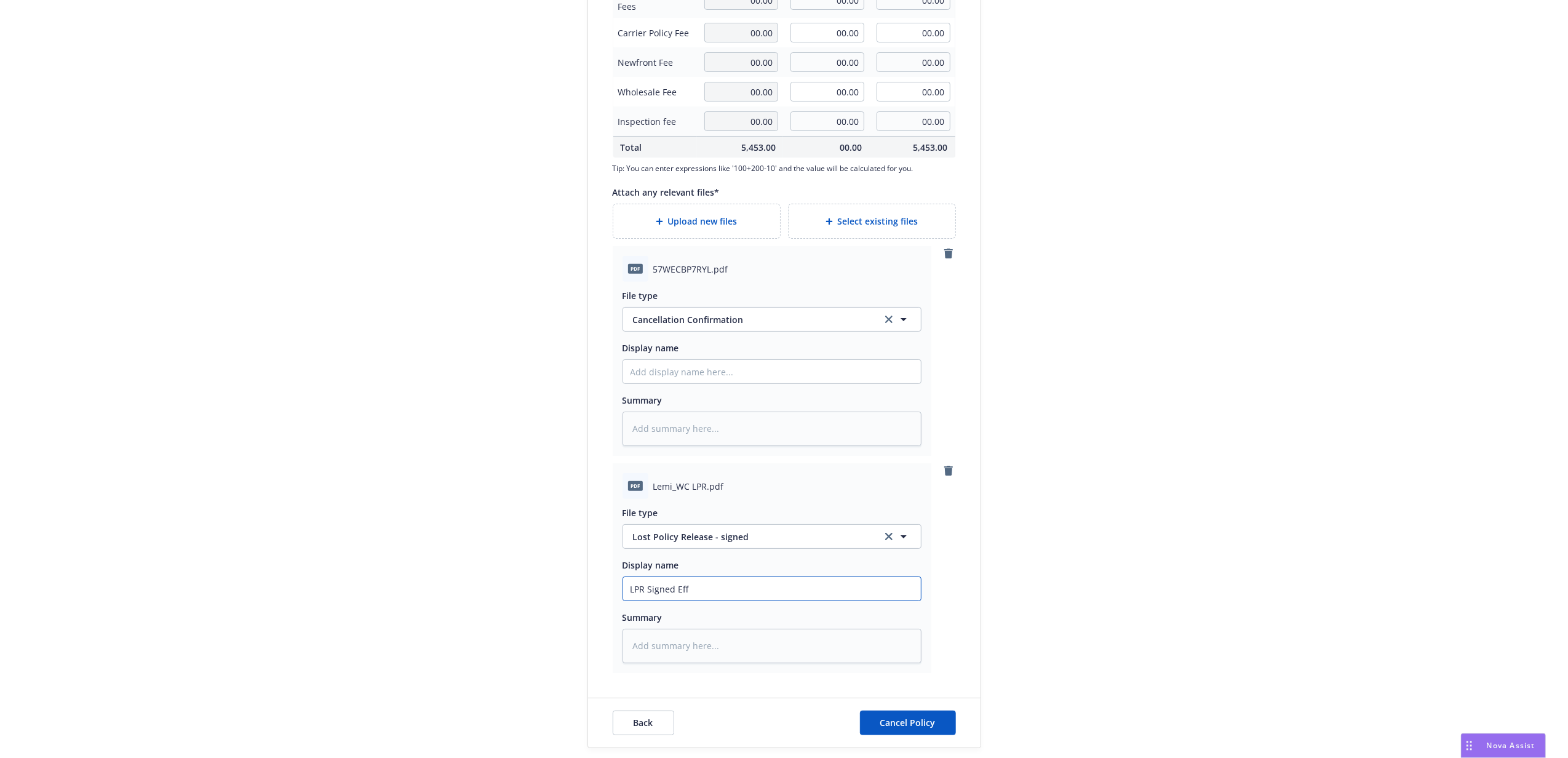
type input "LPR Signed Eff 8"
type textarea "x"
type input "LPR Signed Eff 8/"
type textarea "x"
type input "LPR Signed Eff 8/2"
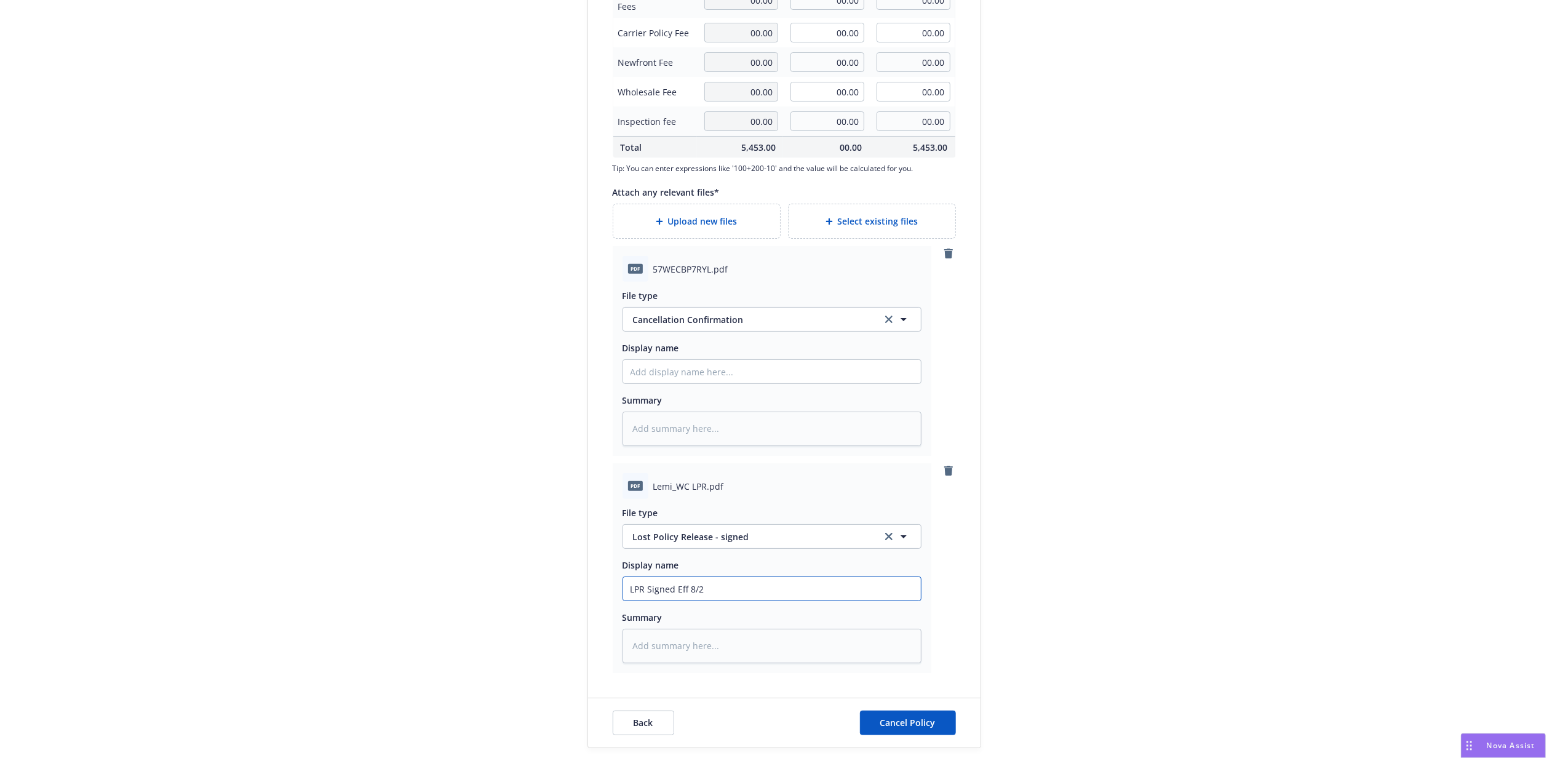
type textarea "x"
type input "LPR Signed Eff 8/21/"
type textarea "x"
type input "LPR Signed Eff 8/21/2"
type textarea "x"
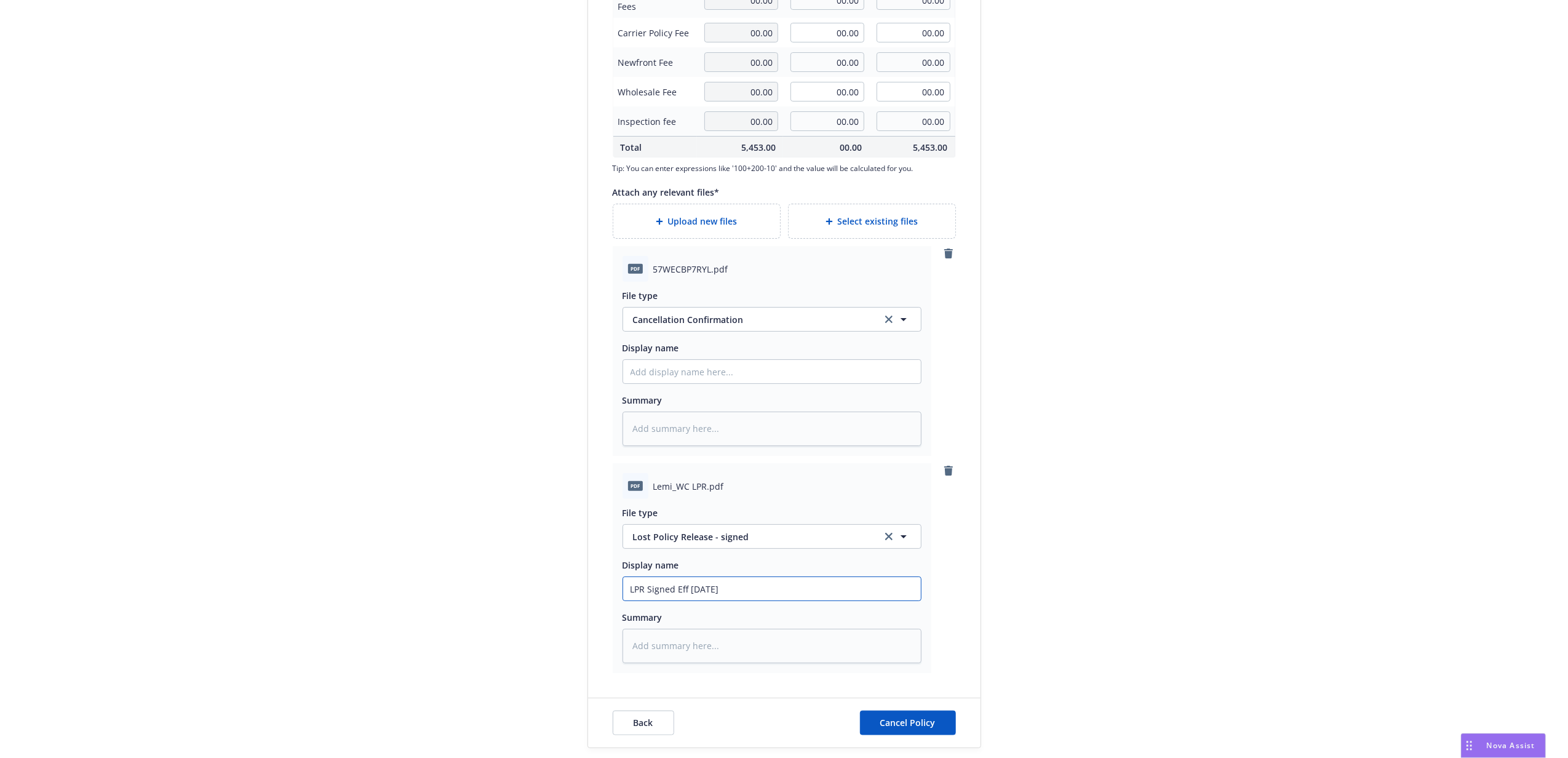
type input "LPR Signed Eff 8/21/25"
click at [719, 365] on input "Display name" at bounding box center [772, 372] width 298 height 23
type textarea "x"
type input "H"
type textarea "x"
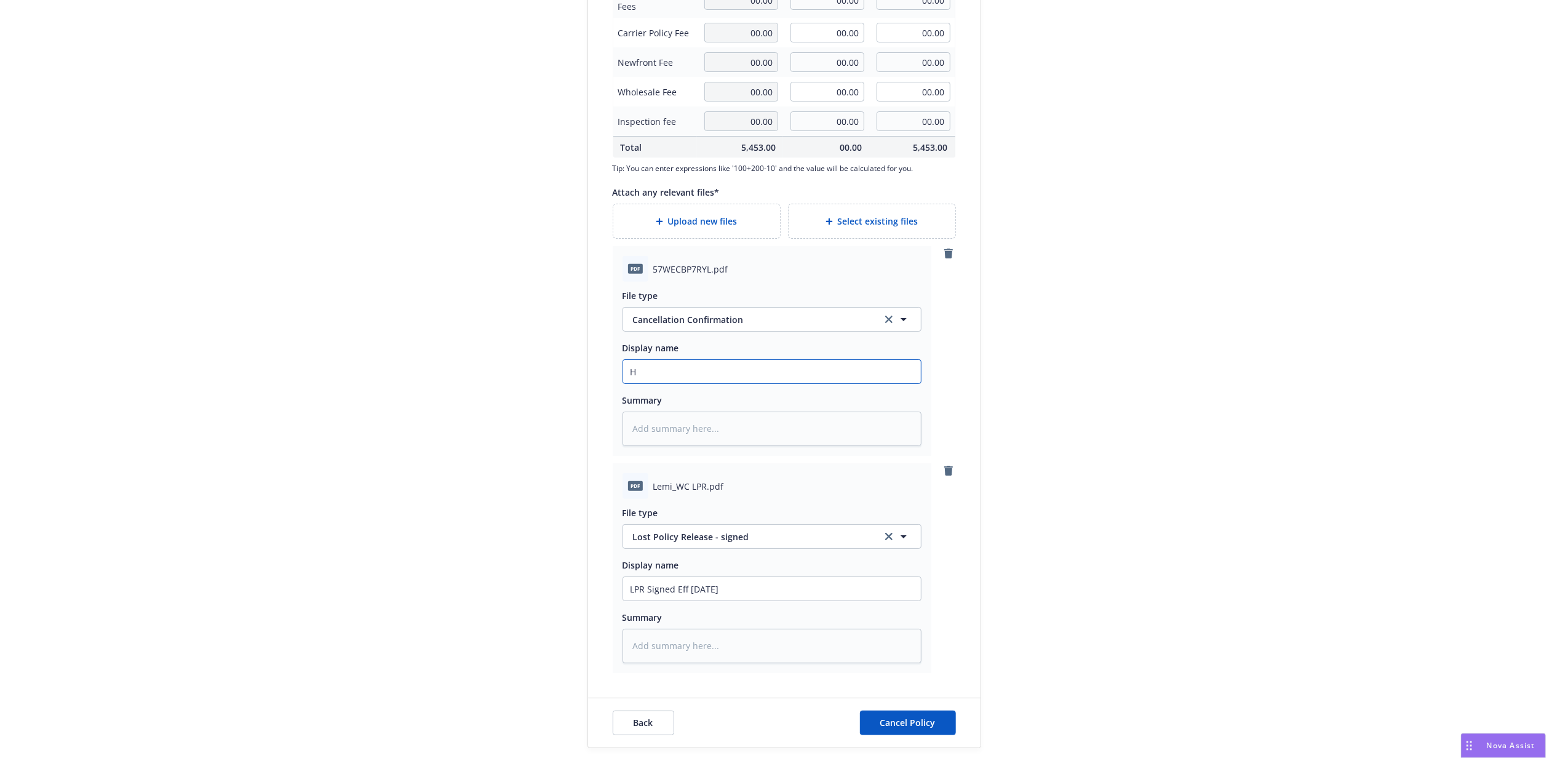
type input "Ha"
type textarea "x"
type input "Har"
type textarea "x"
type input "Hart"
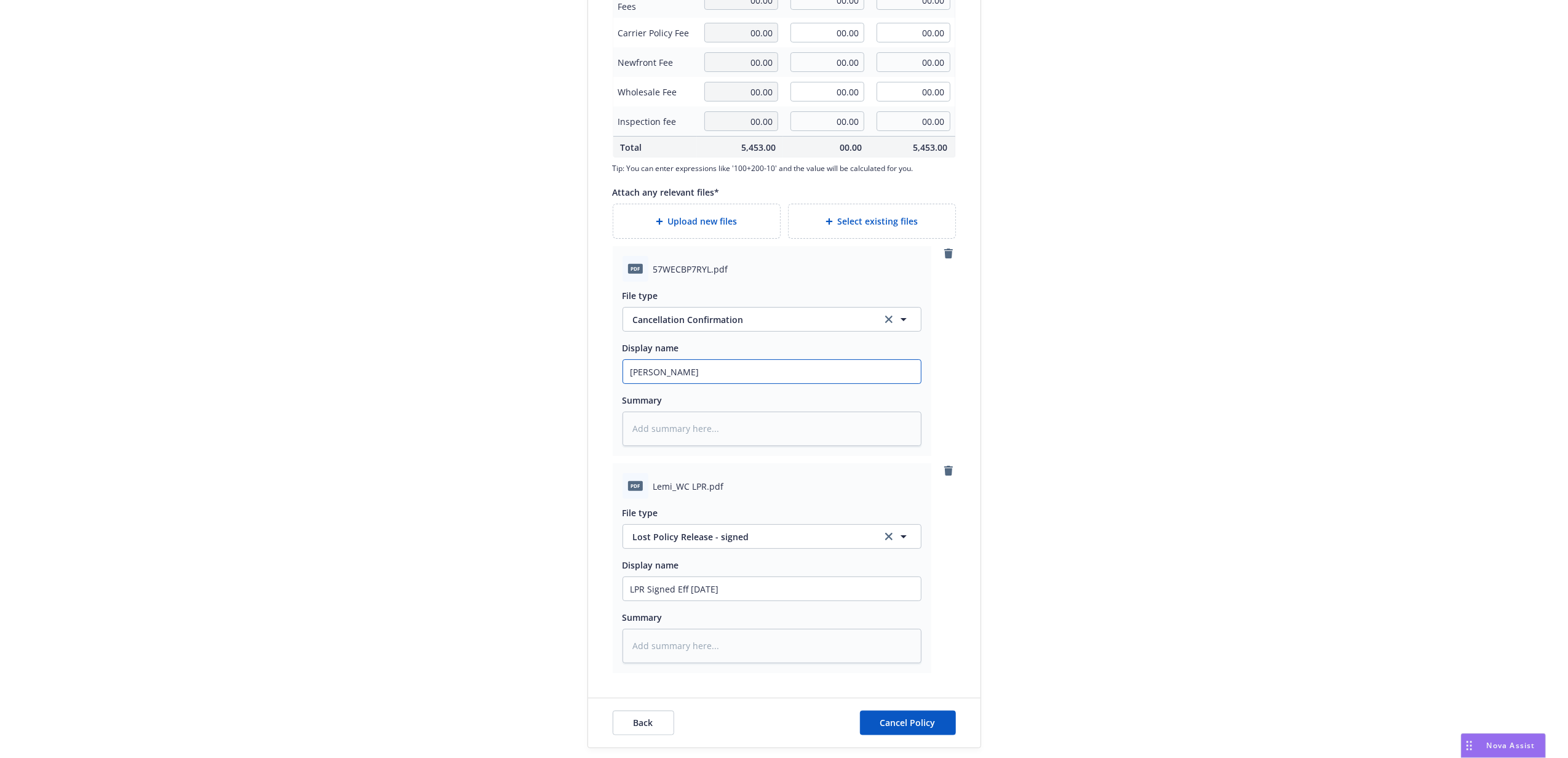
type textarea "x"
type input "Hartf"
type textarea "x"
type input "Hartfo"
type textarea "x"
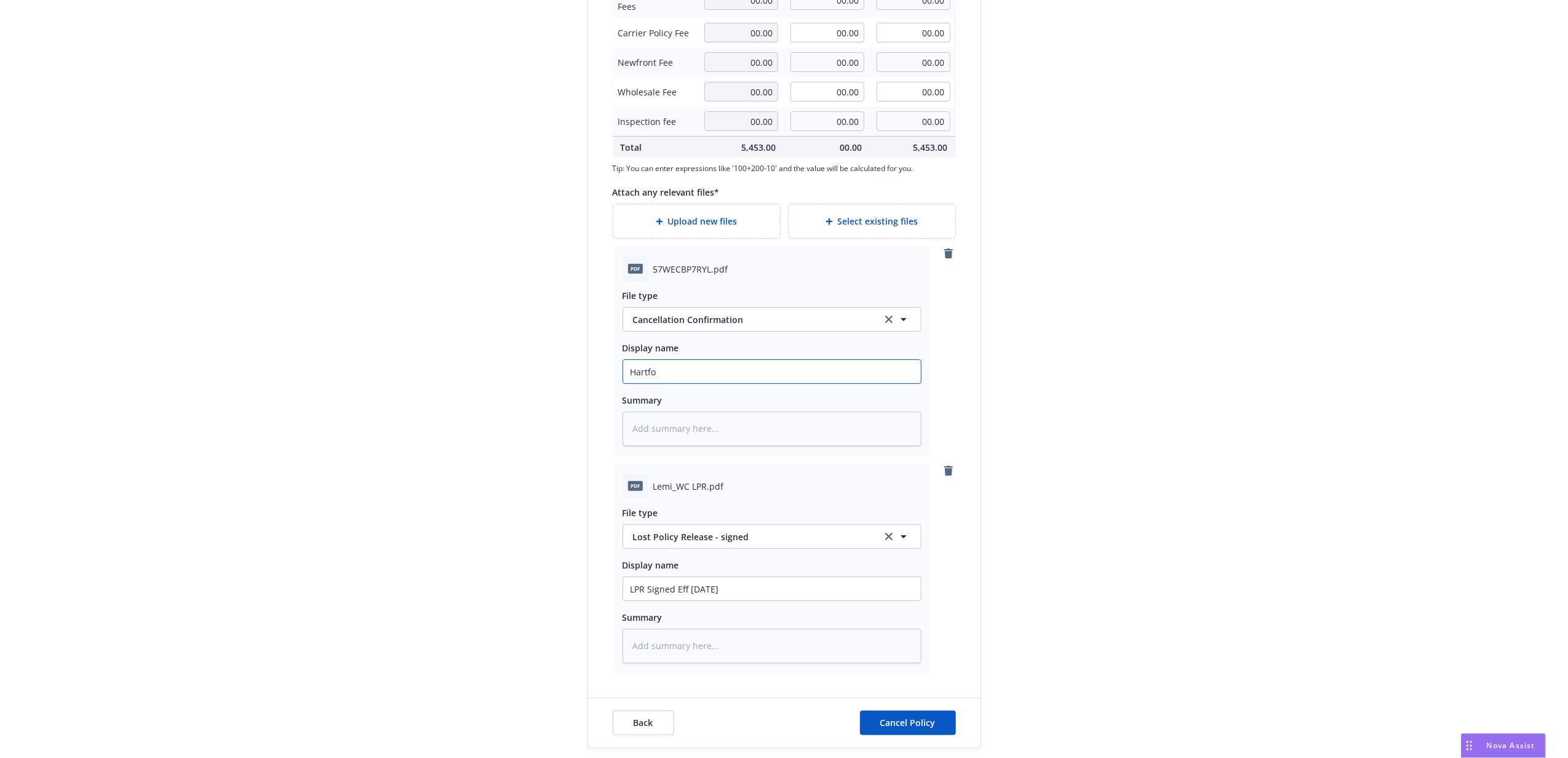
type input "Hartfor"
type textarea "x"
type input "Hartford"
type textarea "x"
type input "Hartford"
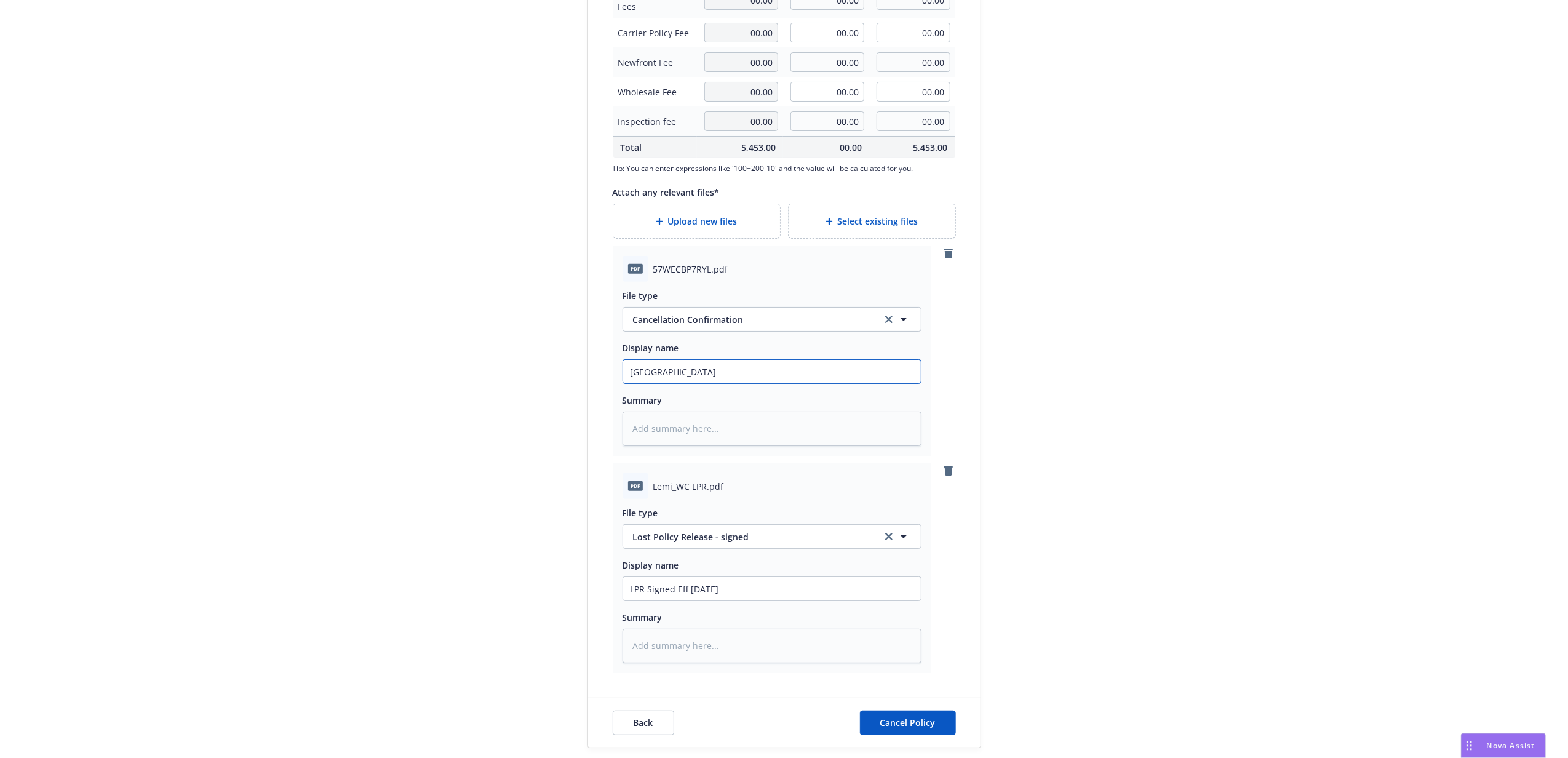
type textarea "x"
type input "Hartford C"
type textarea "x"
type input "Hartford Ca"
type textarea "x"
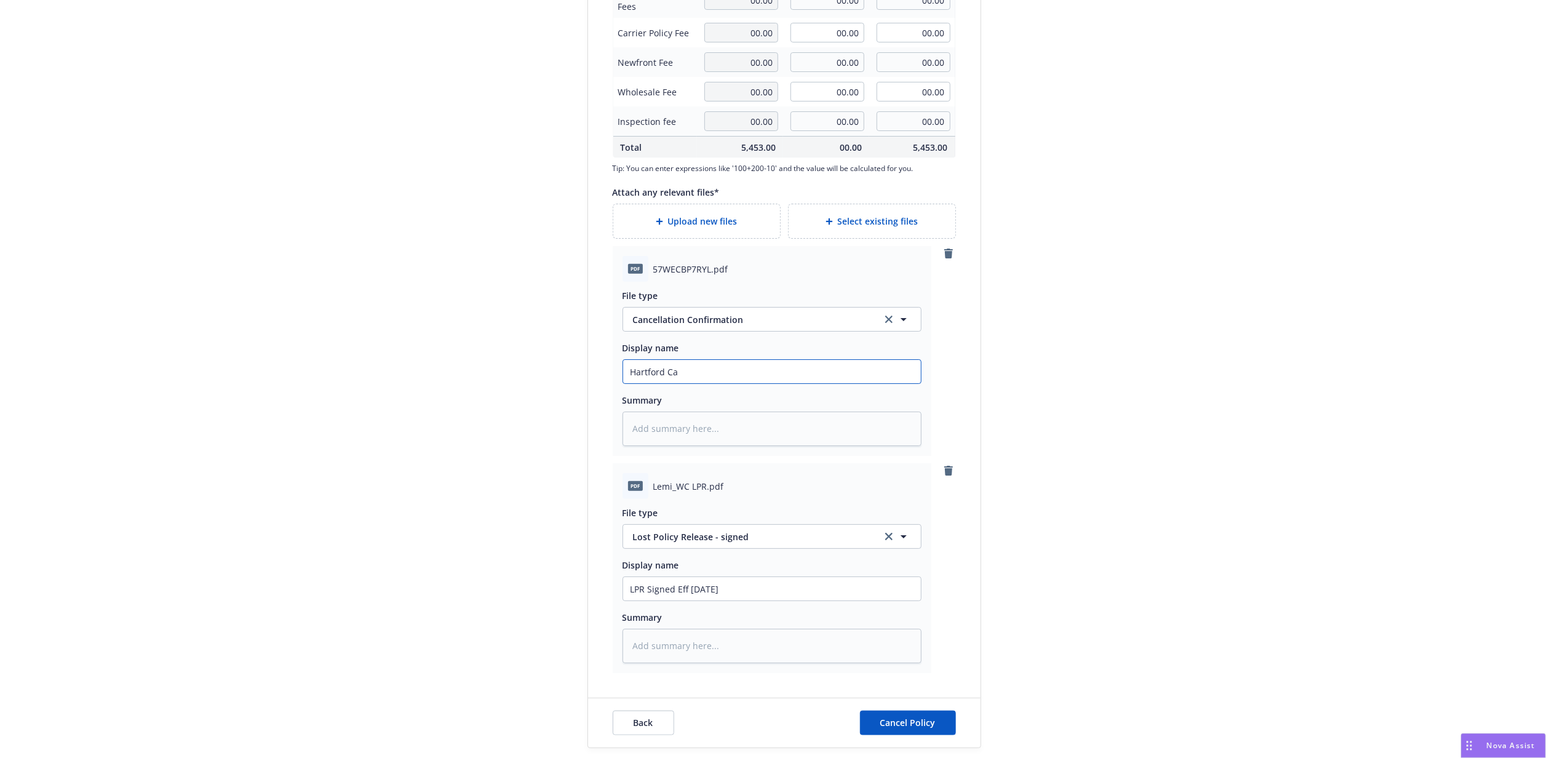
type input "Hartford Can"
type textarea "x"
type input "Hartford Cane"
type textarea "x"
type input "Hartford Can"
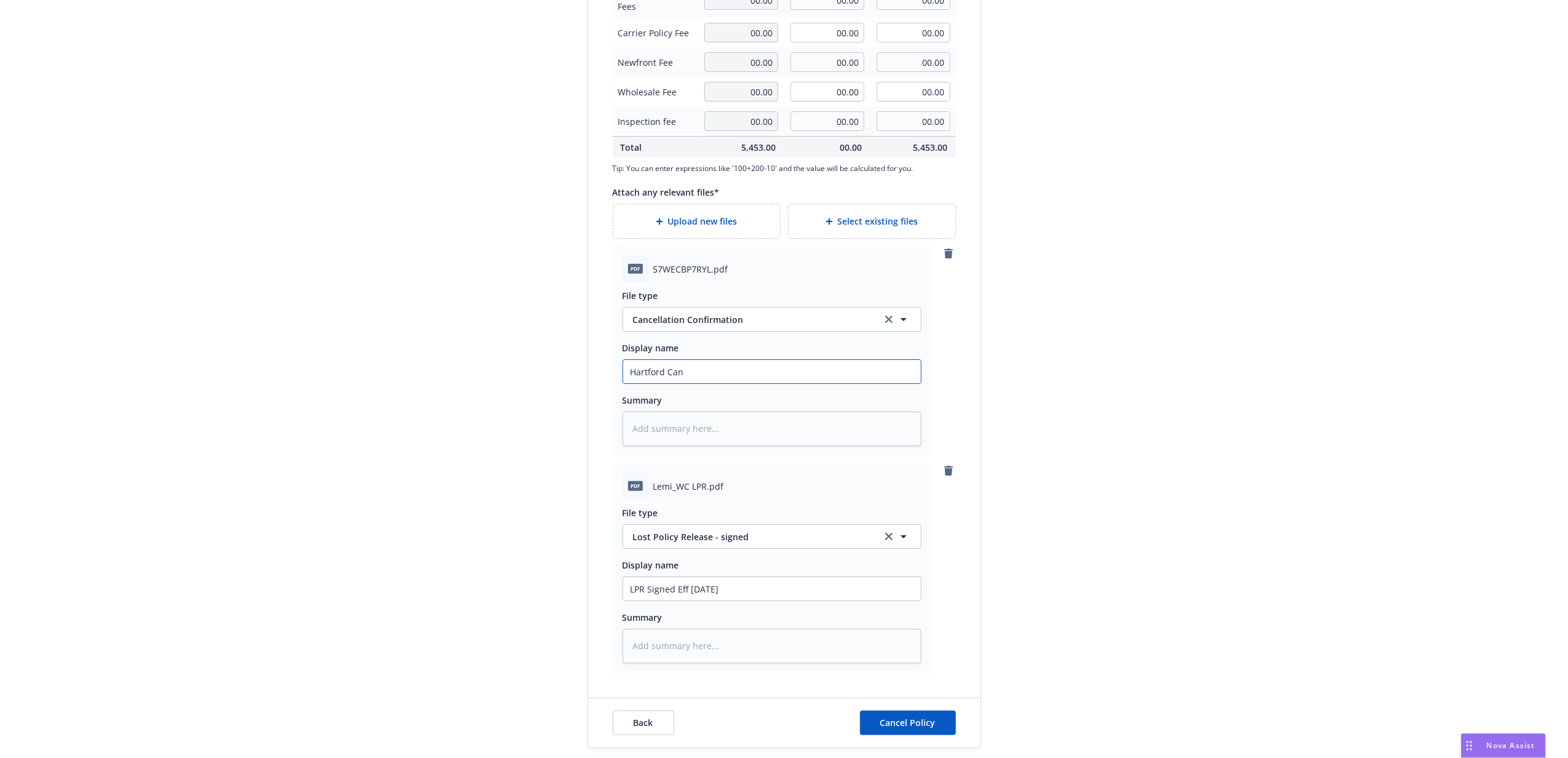
type textarea "x"
type input "Hartford Canc"
type textarea "x"
type input "Hartford Cancel"
type textarea "x"
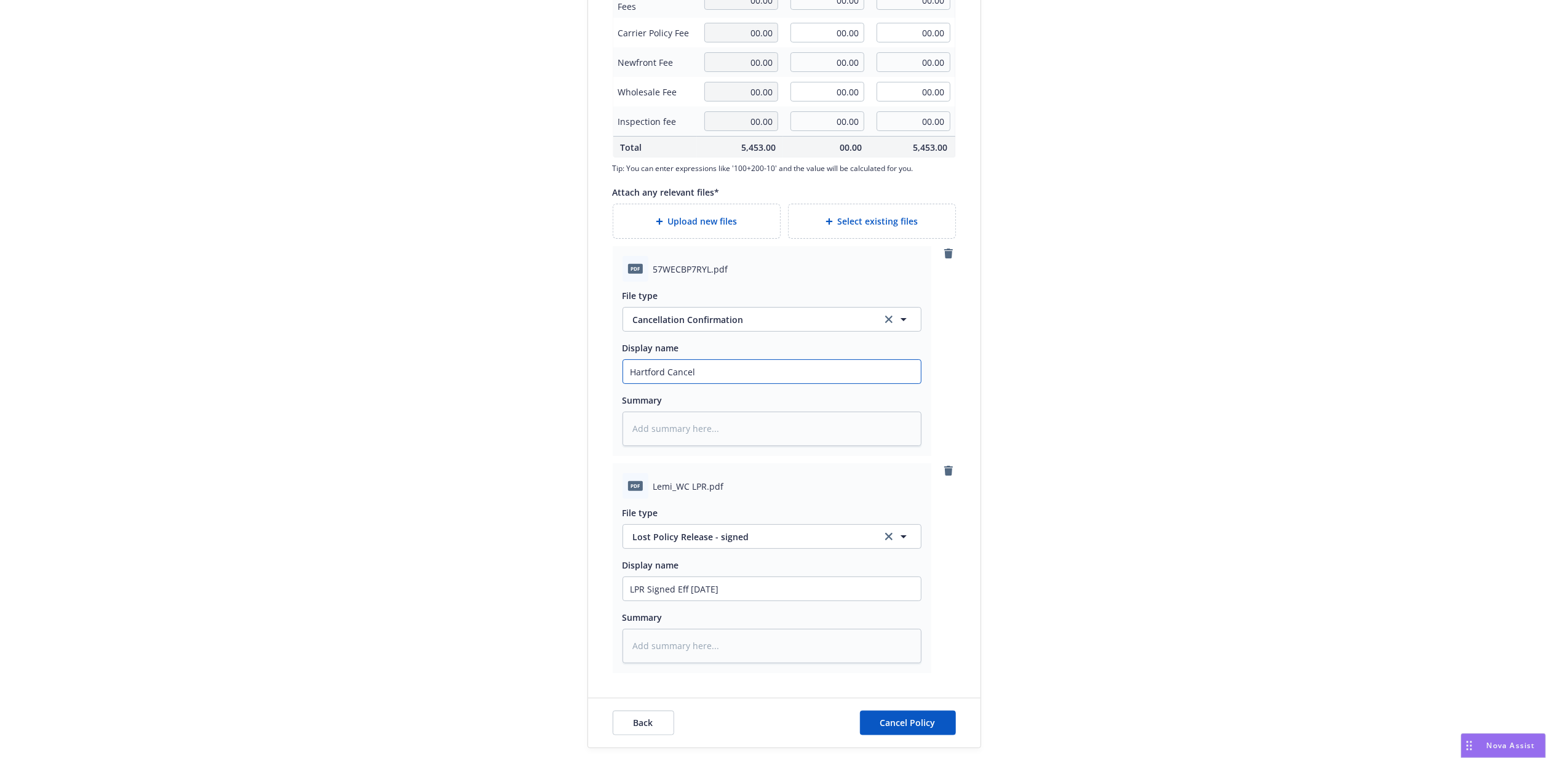
type input "Hartford Cancell"
type textarea "x"
type input "Hartford Cancellat"
type textarea "x"
type input "Hartford Cancellati"
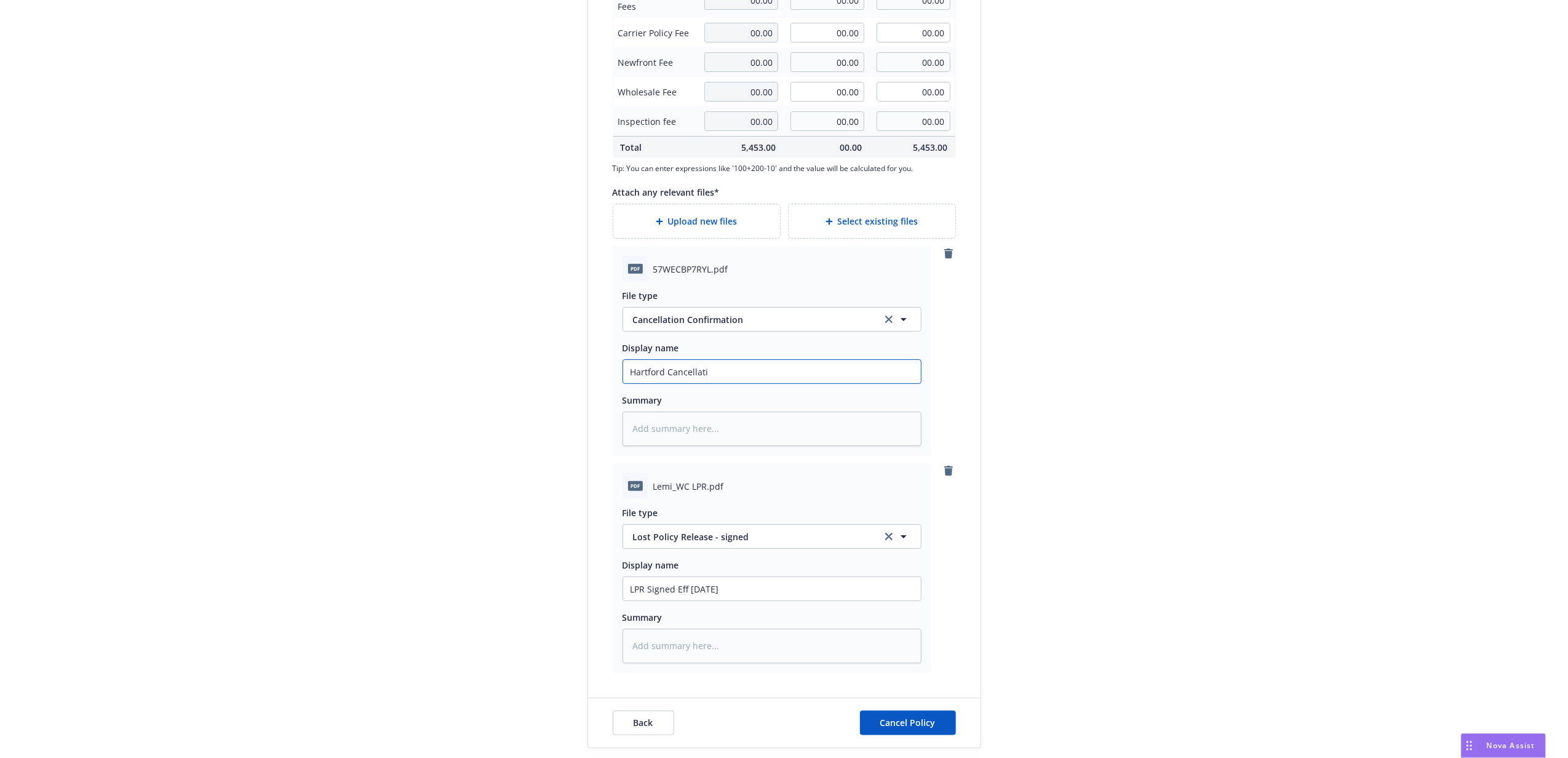
type textarea "x"
type input "Hartford Cancellatio"
type textarea "x"
type input "Hartford Cancellation"
type textarea "x"
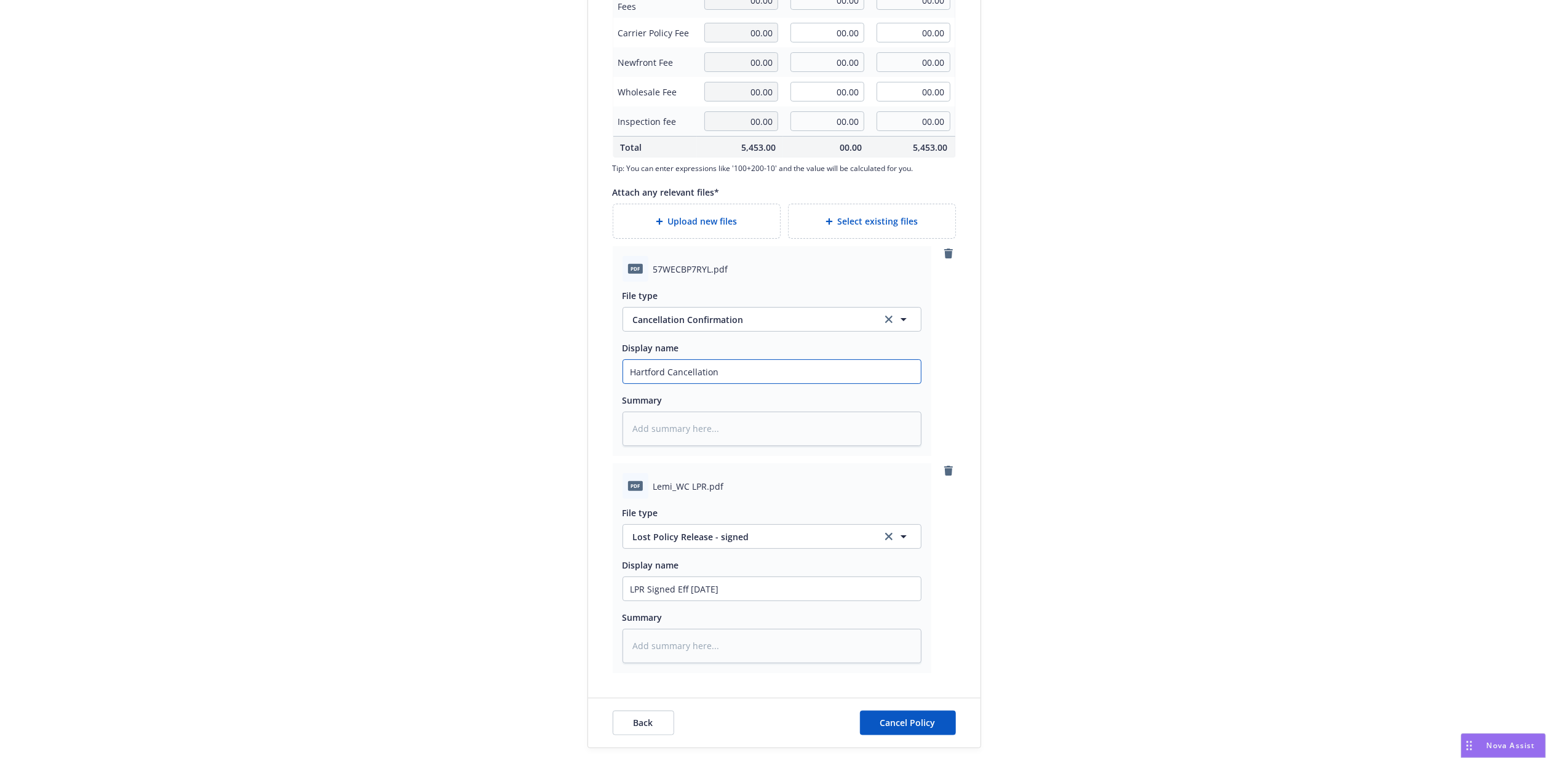
type input "Hartford Cancellation C"
type textarea "x"
type input "Hartford Cancellation Co"
type textarea "x"
type input "Hartford Cancellation Con"
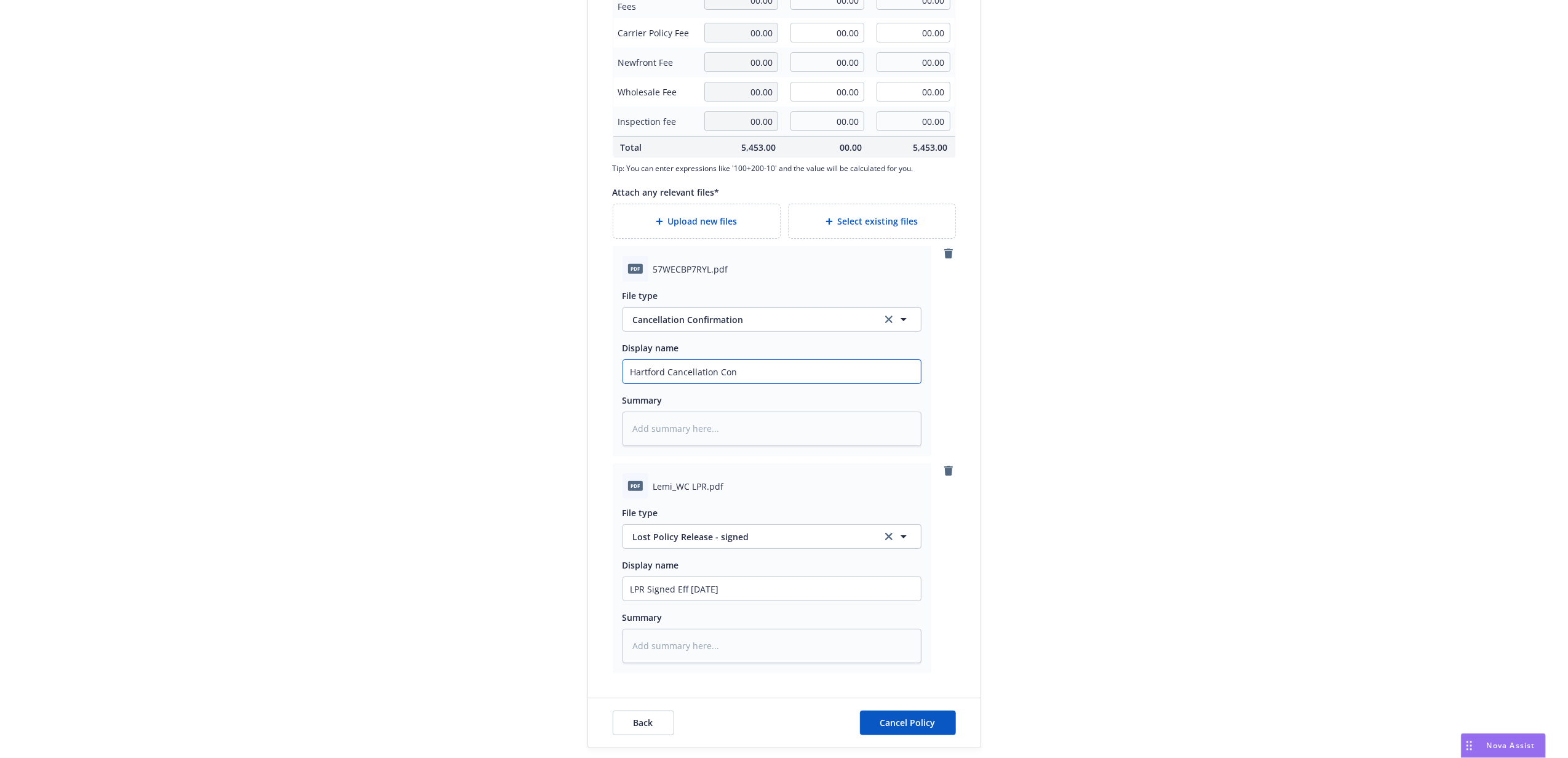
type textarea "x"
type input "Hartford Cancellation Confi"
type textarea "x"
type input "Hartford Cancellation Confir"
type textarea "x"
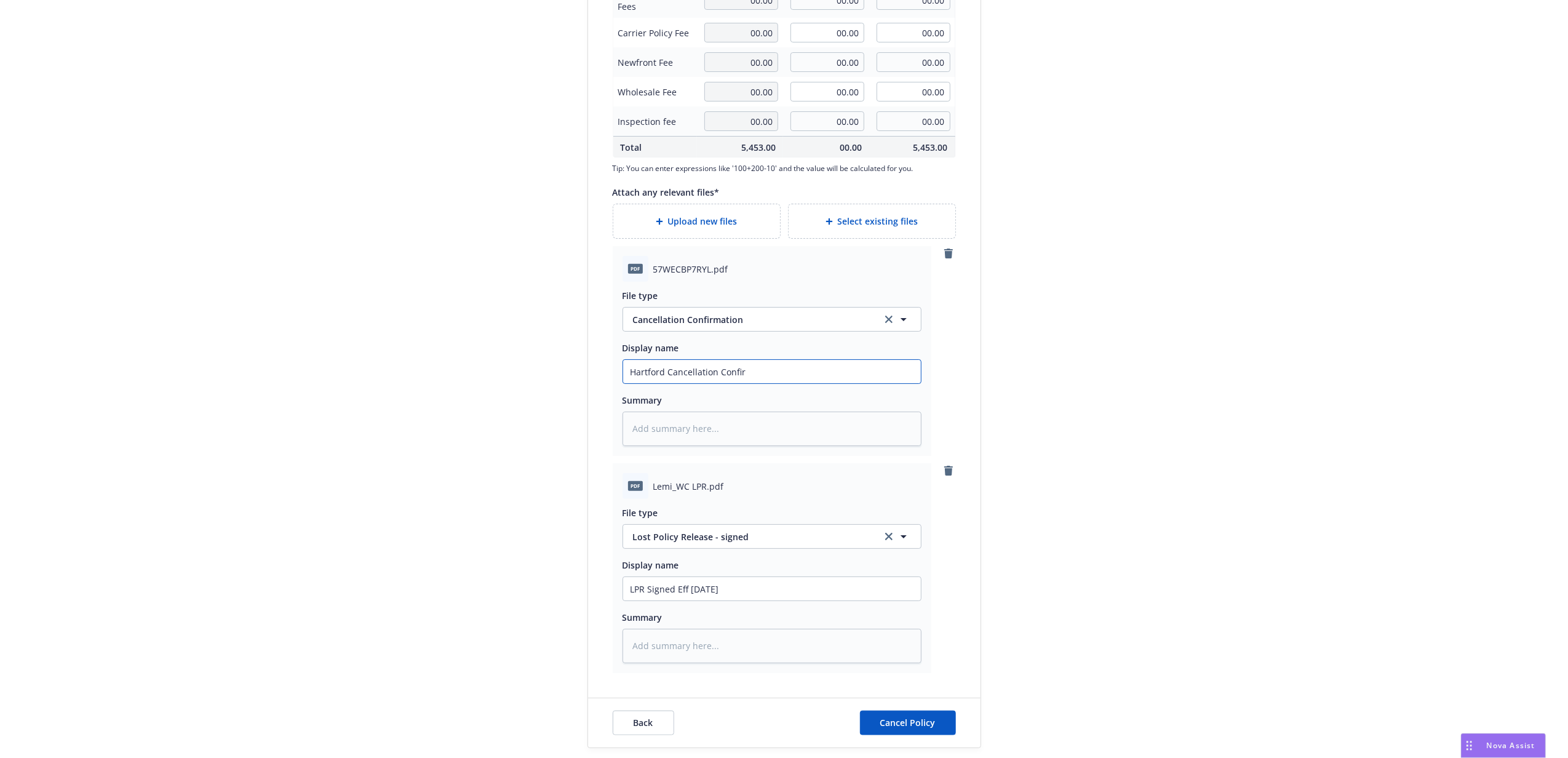
type input "Hartford Cancellation Confirm"
type textarea "x"
type input "Hartford Cancellation Confirmat"
type textarea "x"
type input "Hartford Cancellation Confirmation"
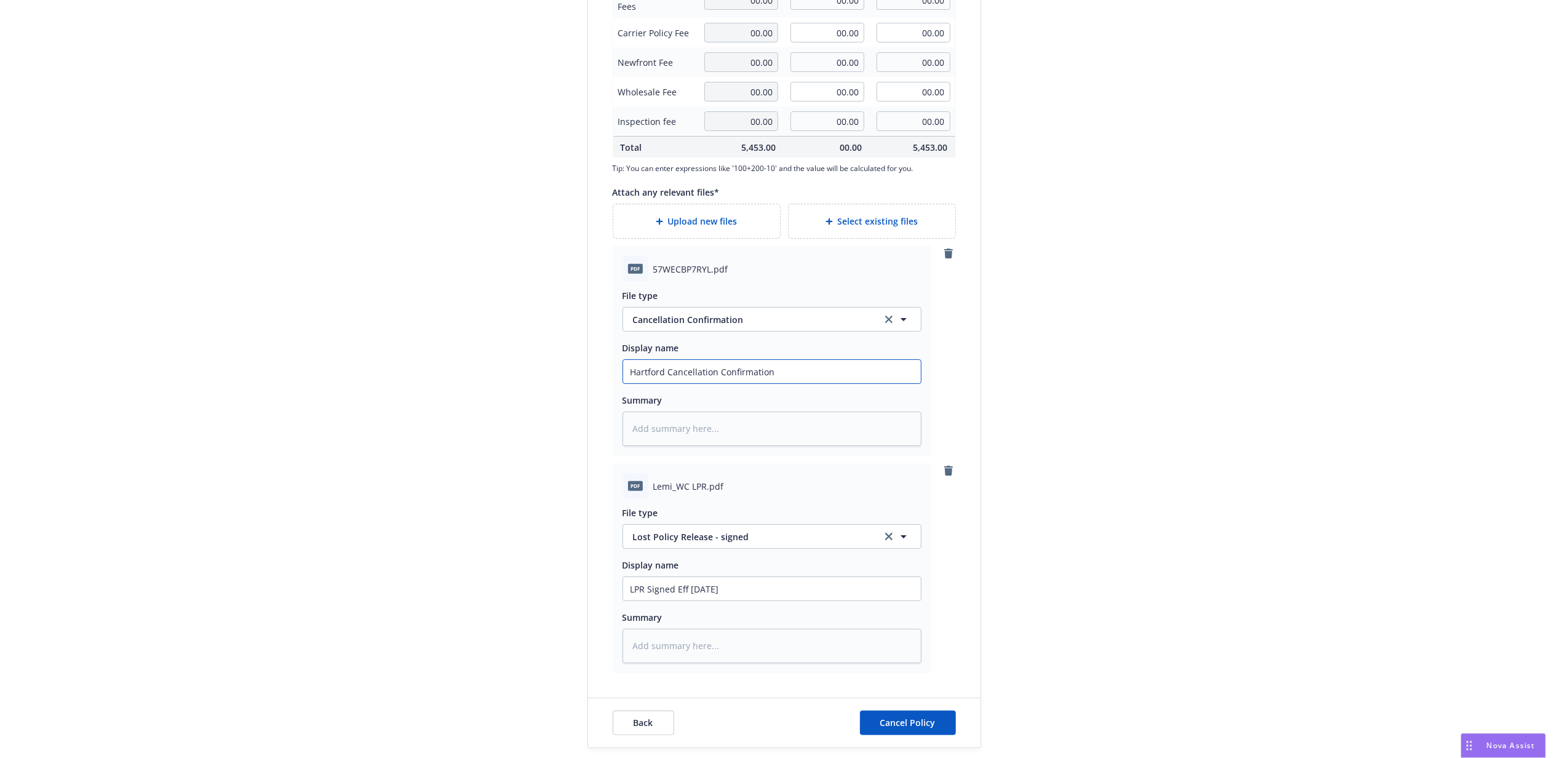
type textarea "x"
type input "Hartford Cancellation Confirmation"
type textarea "x"
type input "Hartford Cancellation Confirmation"
click at [903, 721] on span "Cancel Policy" at bounding box center [907, 723] width 56 height 11
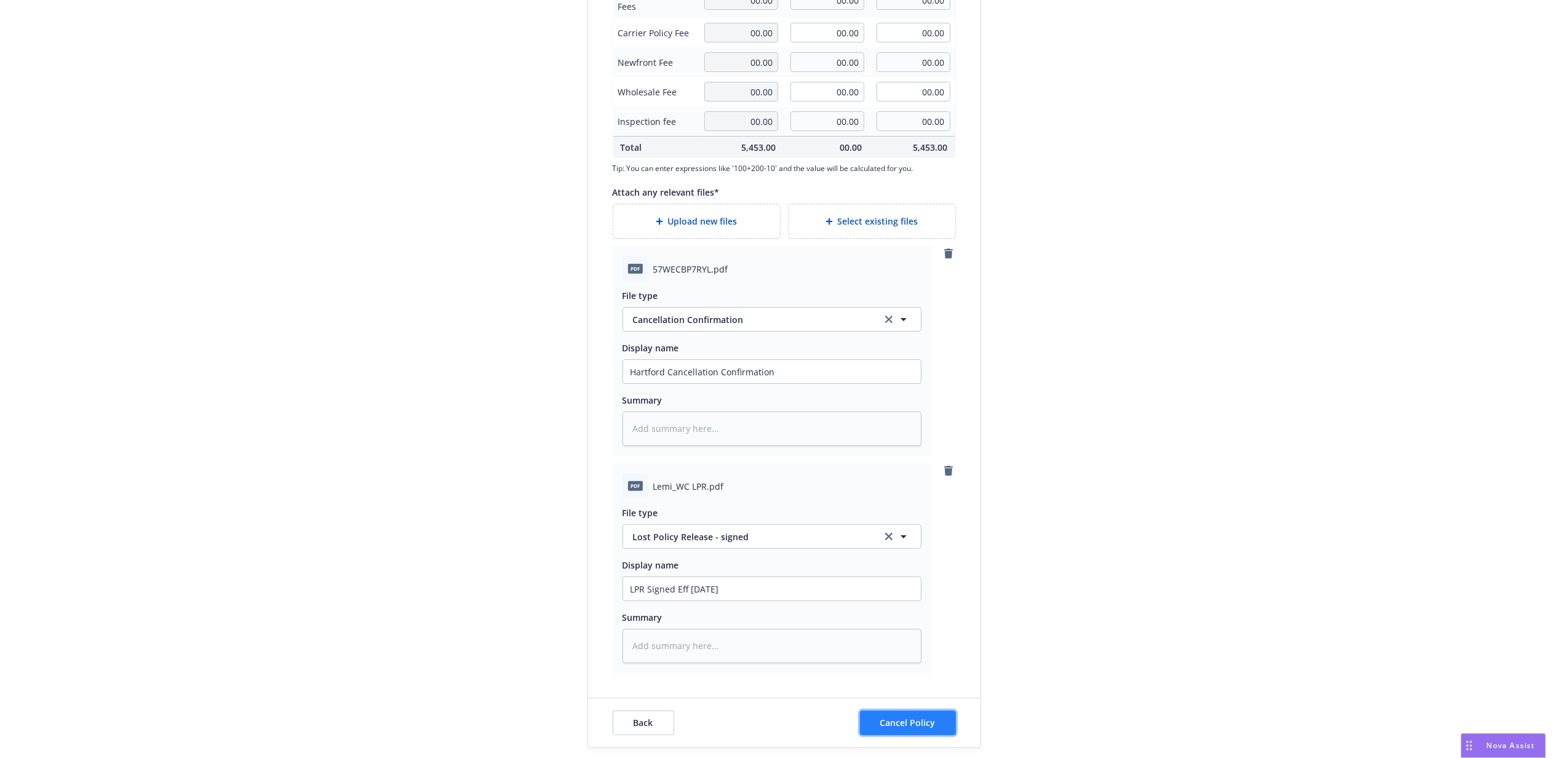
click at [888, 727] on span "Cancel Policy" at bounding box center [907, 723] width 56 height 11
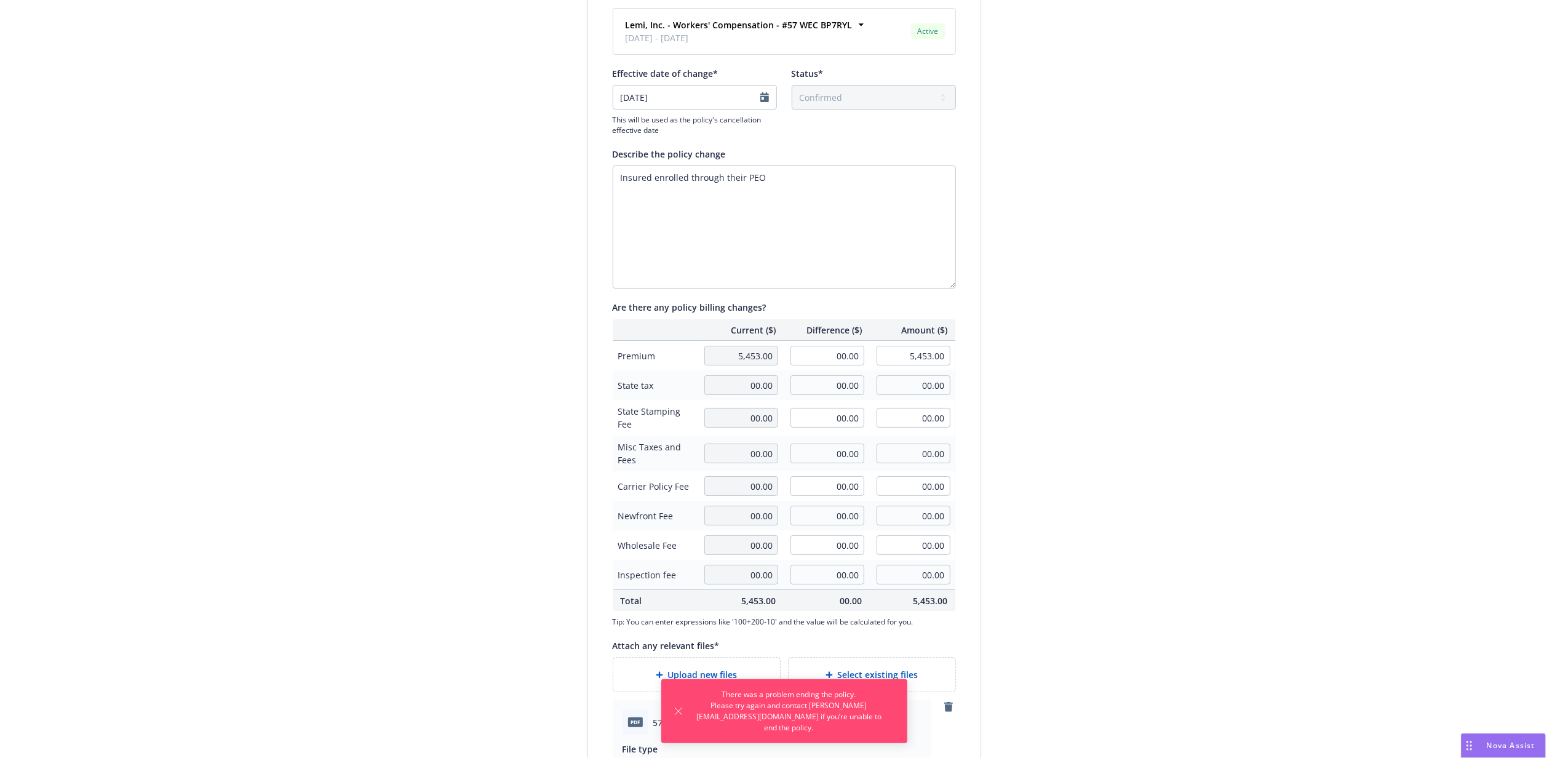
scroll to position [0, 0]
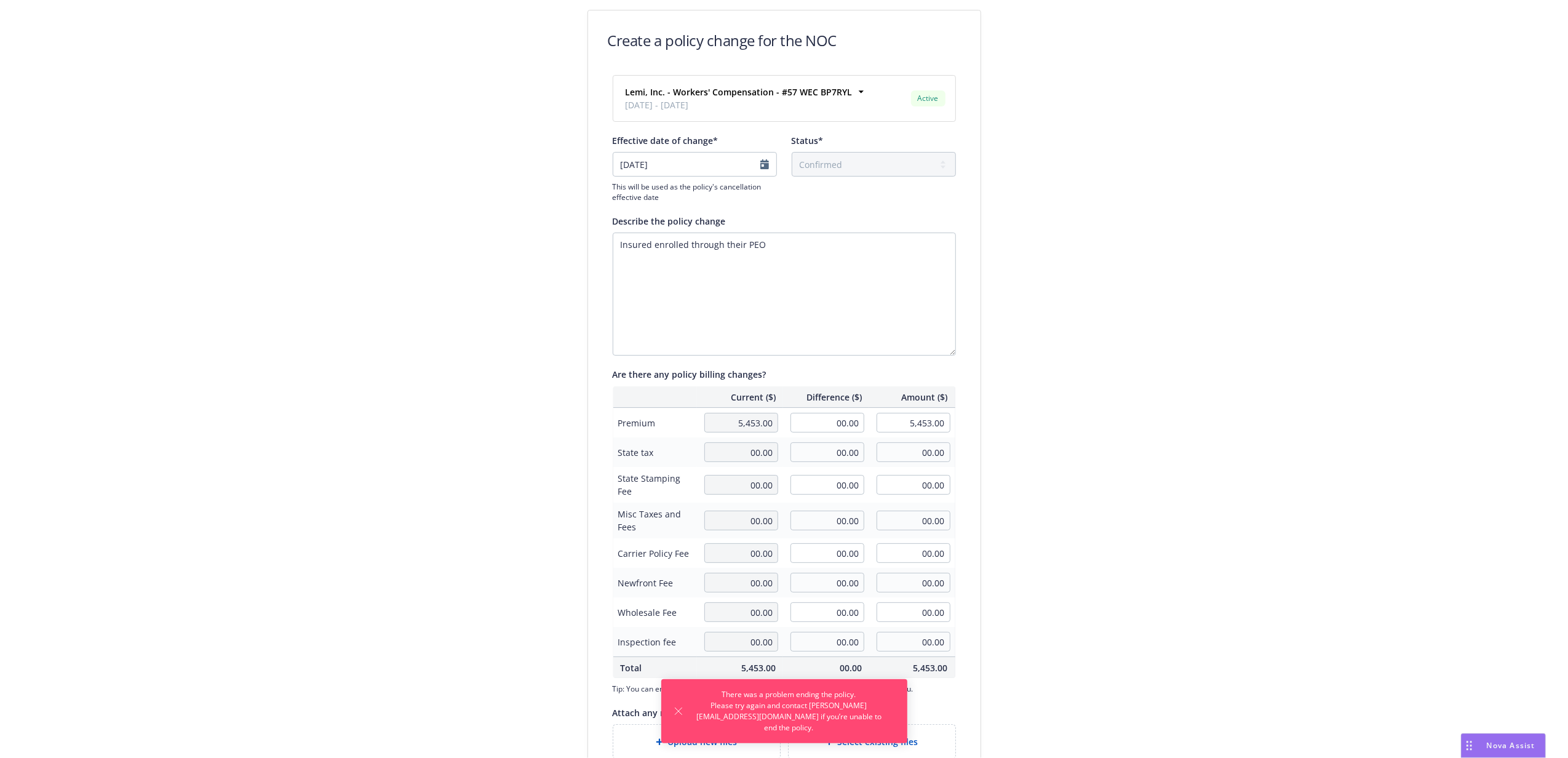
type textarea "x"
